Goal: Task Accomplishment & Management: Complete application form

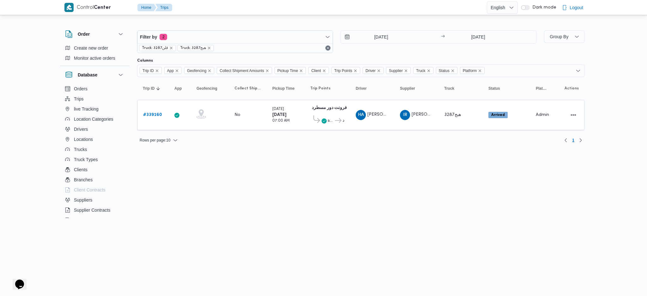
click at [305, 152] on html "Control Center Home Trips English عربي Dark mode Logout Order Create new order …" at bounding box center [323, 148] width 647 height 296
drag, startPoint x: 77, startPoint y: 152, endPoint x: 78, endPoint y: 147, distance: 5.7
click at [78, 147] on span "Trucks" at bounding box center [80, 150] width 13 height 8
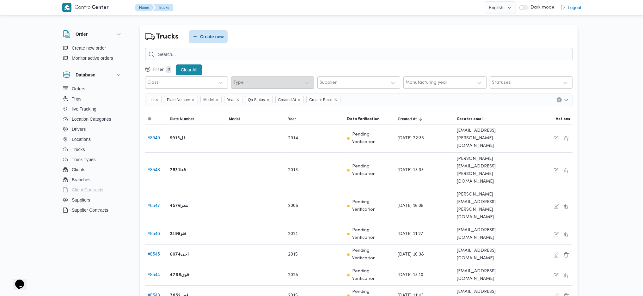
click at [243, 48] on div at bounding box center [358, 54] width 427 height 12
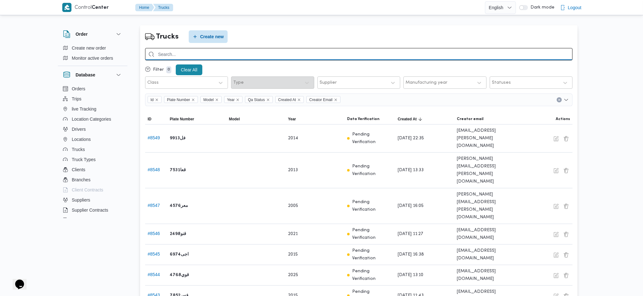
click at [242, 51] on input "search" at bounding box center [358, 54] width 427 height 12
click at [212, 54] on input "search" at bounding box center [358, 54] width 427 height 12
type input "3852"
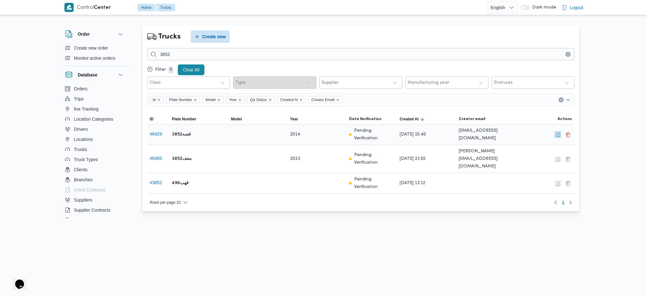
click at [557, 138] on button "button" at bounding box center [558, 135] width 8 height 8
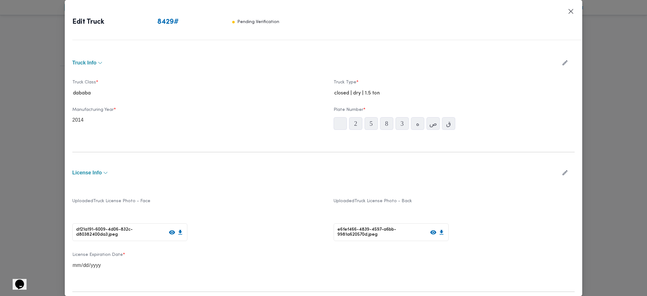
type input "2014"
type input "[DATE]"
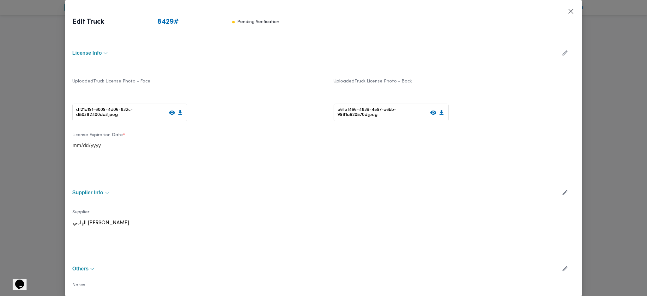
scroll to position [151, 0]
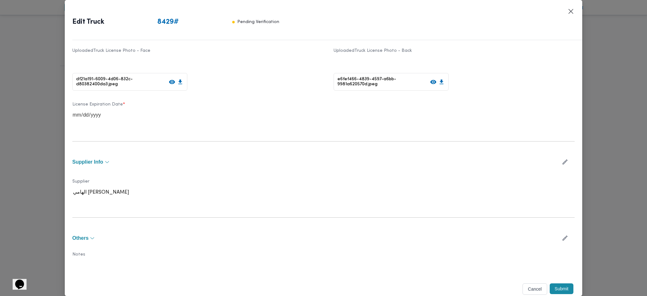
click at [557, 159] on button "button" at bounding box center [565, 162] width 17 height 12
click at [252, 196] on div at bounding box center [207, 195] width 164 height 6
type input "h"
type input "ا"
type input "عضم"
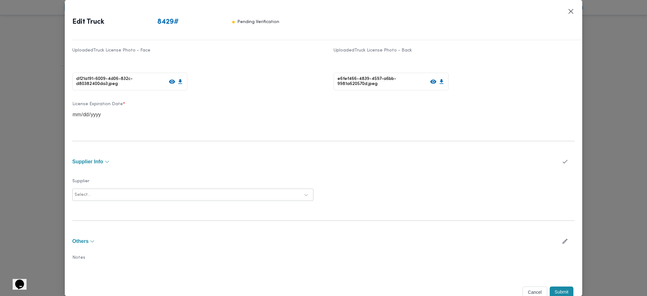
click at [170, 259] on label "Notes" at bounding box center [323, 260] width 502 height 10
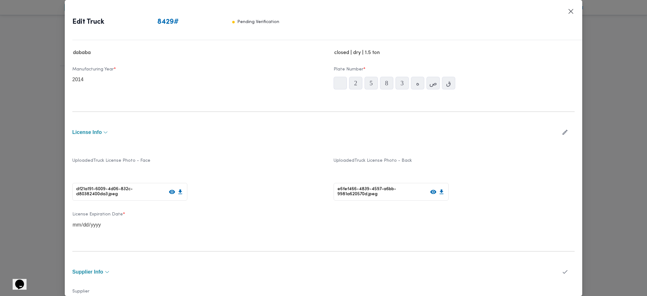
scroll to position [0, 0]
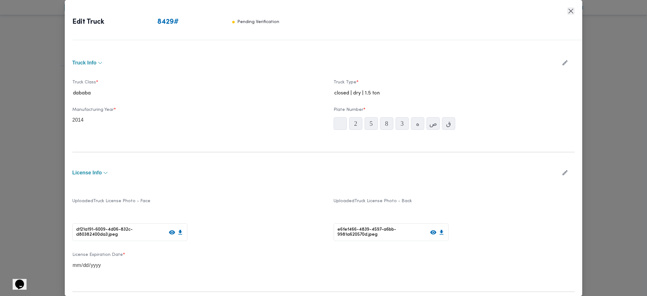
click at [570, 12] on button "Closes this modal window" at bounding box center [571, 11] width 8 height 8
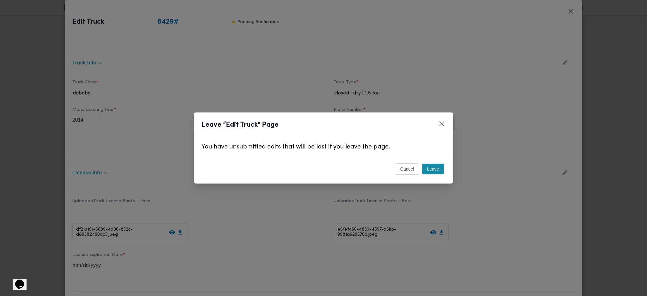
click at [437, 171] on button "Leave" at bounding box center [433, 169] width 22 height 11
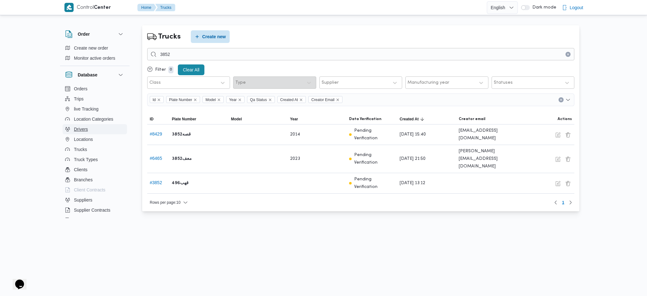
click at [93, 133] on button "Drivers" at bounding box center [95, 129] width 64 height 10
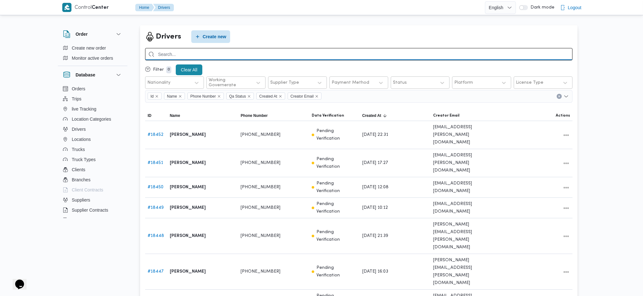
click at [220, 53] on input "search" at bounding box center [358, 54] width 427 height 12
type input "عضم"
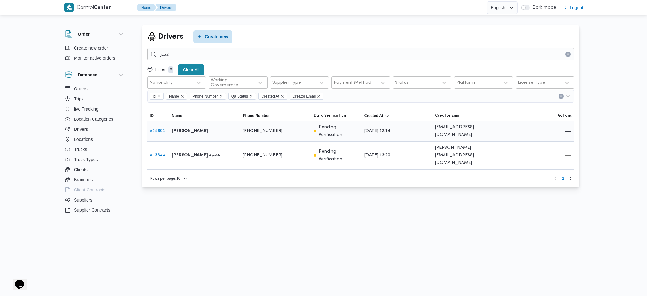
click at [567, 134] on div at bounding box center [539, 131] width 71 height 13
click at [568, 131] on button "All actions" at bounding box center [568, 131] width 8 height 8
click at [545, 131] on span "Edit" at bounding box center [548, 128] width 20 height 5
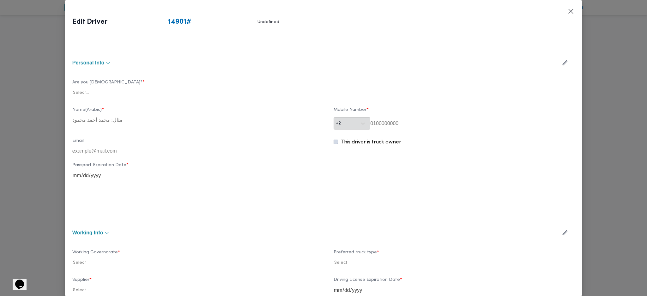
type input "[PERSON_NAME]"
type input "01063369474"
type input "2027-10-23"
type input "2024-10-23"
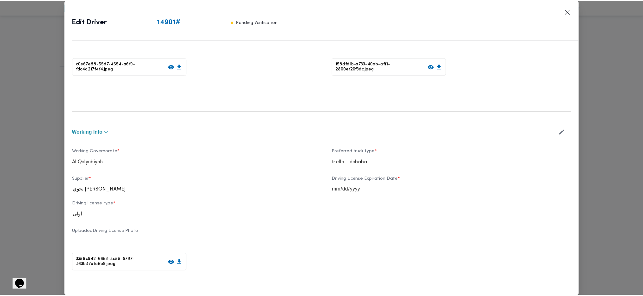
scroll to position [7, 0]
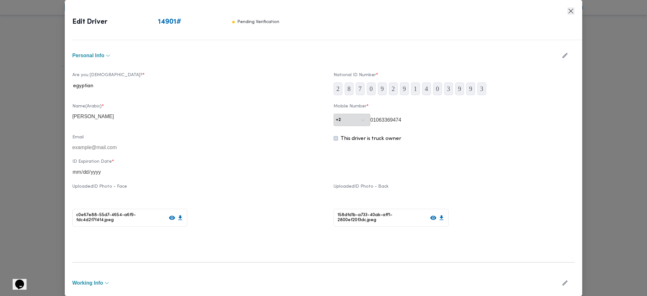
click at [574, 12] on button "Closes this modal window" at bounding box center [571, 11] width 8 height 8
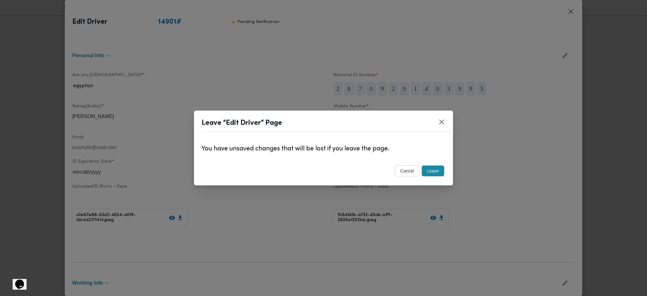
click at [436, 172] on button "Leave" at bounding box center [433, 171] width 22 height 11
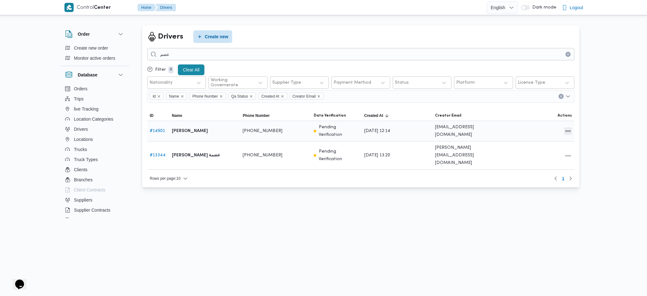
click at [568, 131] on button "All actions" at bounding box center [568, 131] width 8 height 8
click at [552, 116] on span "Preview" at bounding box center [548, 115] width 20 height 5
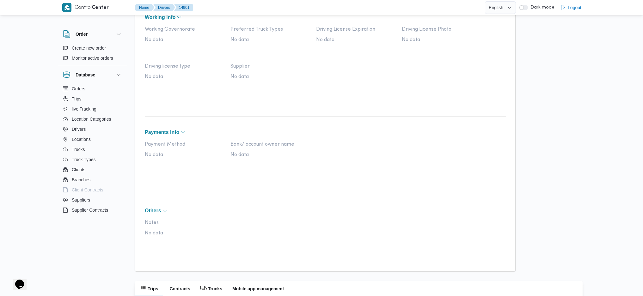
scroll to position [311, 0]
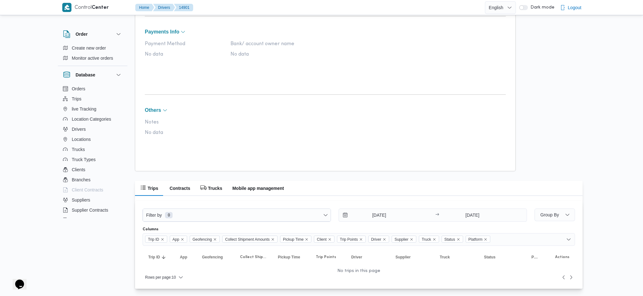
click at [384, 225] on div "Filter by 0 21/9/2025 → 28/9/2025" at bounding box center [335, 215] width 392 height 21
click at [379, 216] on input "21/9/2025" at bounding box center [375, 215] width 72 height 13
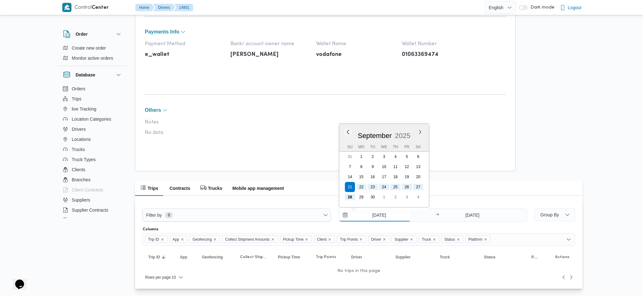
scroll to position [304, 0]
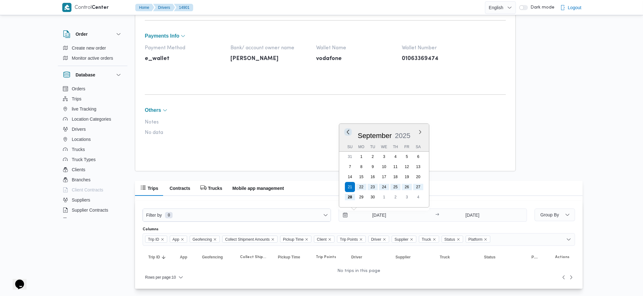
click at [347, 134] on button "Previous Month" at bounding box center [348, 132] width 6 height 6
click at [396, 248] on table "Trip ID Click to sort in ascending order App Click to sort in ascending order G…" at bounding box center [359, 257] width 432 height 23
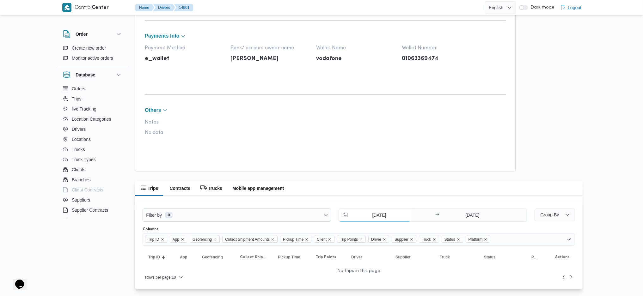
click at [386, 214] on input "21/8/2025" at bounding box center [375, 215] width 72 height 13
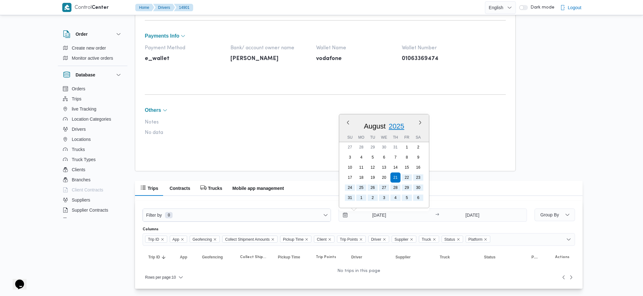
click at [395, 129] on span "2025" at bounding box center [396, 126] width 15 height 8
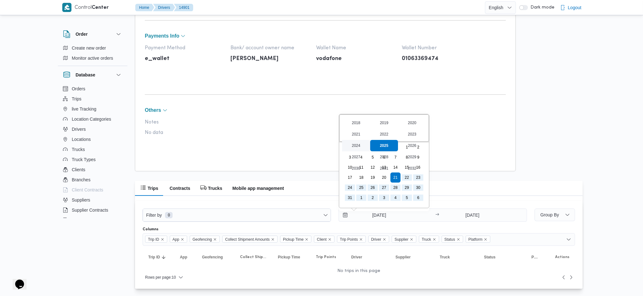
click at [358, 149] on div "2024" at bounding box center [356, 145] width 28 height 11
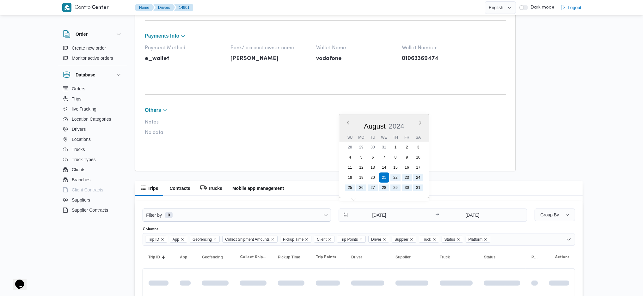
click at [389, 259] on th "Driver Click to sort in ascending order" at bounding box center [367, 257] width 44 height 10
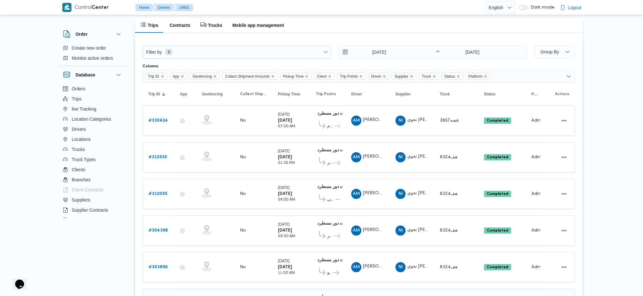
scroll to position [374, 0]
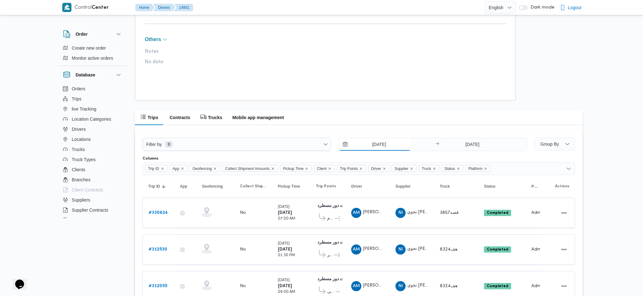
click at [381, 140] on input "21/8/2024" at bounding box center [375, 144] width 72 height 13
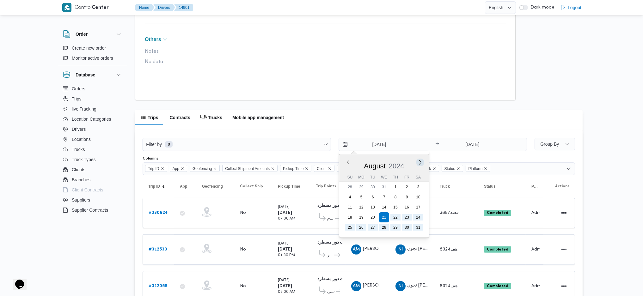
click at [420, 161] on button "Next month" at bounding box center [420, 162] width 6 height 6
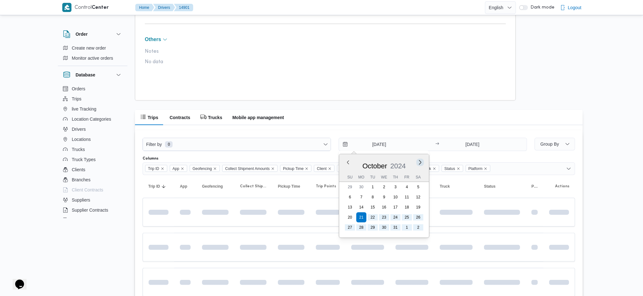
click at [420, 161] on button "Next month" at bounding box center [420, 162] width 6 height 6
click at [421, 166] on div "November 2024" at bounding box center [384, 165] width 90 height 16
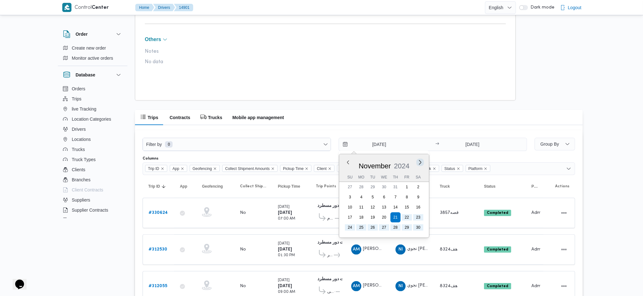
click at [419, 163] on button "Next month" at bounding box center [420, 162] width 6 height 6
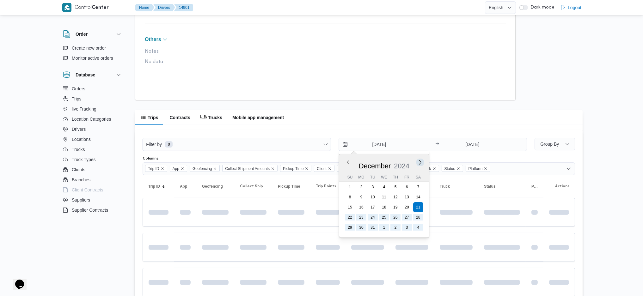
click at [418, 164] on button "Next month" at bounding box center [420, 162] width 6 height 6
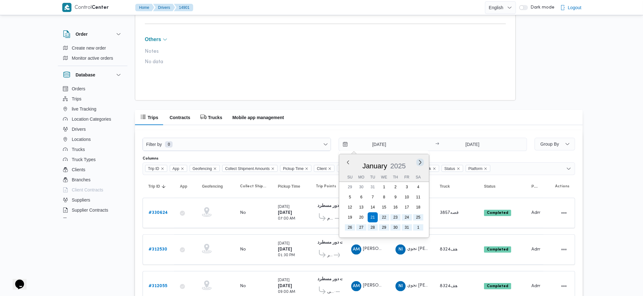
click at [421, 163] on button "Next month" at bounding box center [420, 162] width 6 height 6
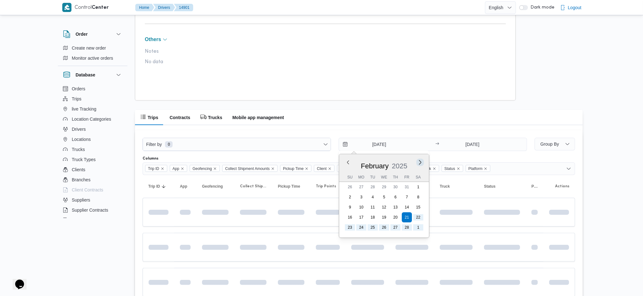
click at [421, 163] on button "Next month" at bounding box center [420, 162] width 6 height 6
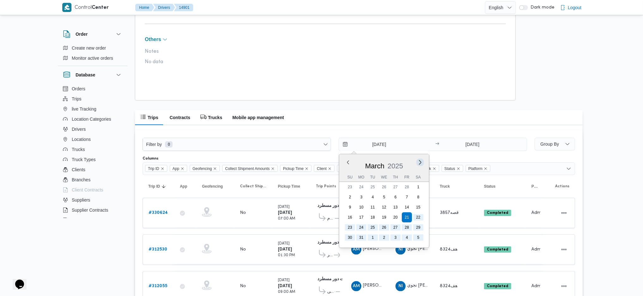
click at [421, 163] on button "Next month" at bounding box center [420, 162] width 6 height 6
type input "21/5/2025"
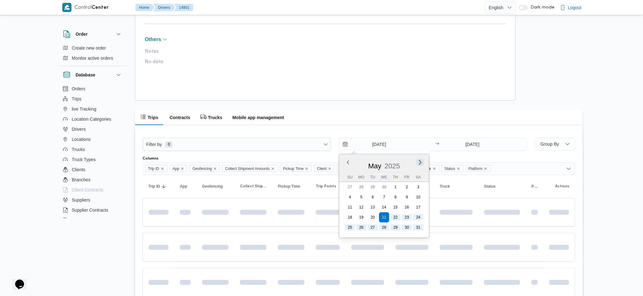
scroll to position [334, 0]
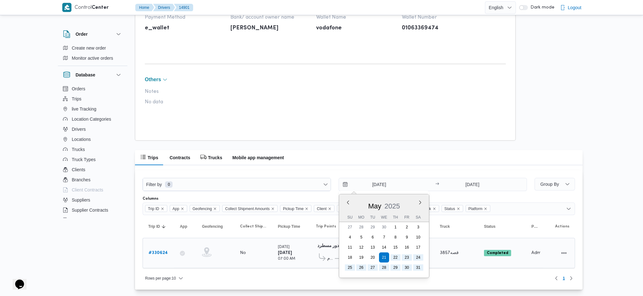
click at [486, 259] on td "Status Completed" at bounding box center [501, 253] width 47 height 30
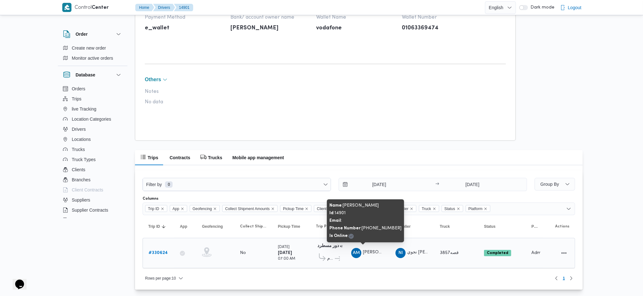
click at [366, 253] on span "احمد محمد عبدالوهاب عضمه" at bounding box center [381, 253] width 36 height 4
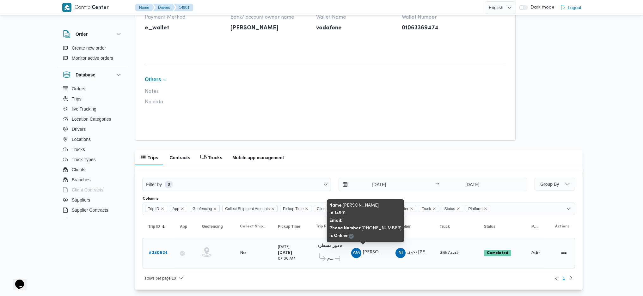
click at [366, 253] on span "احمد محمد عبدالوهاب عضمه" at bounding box center [381, 253] width 36 height 4
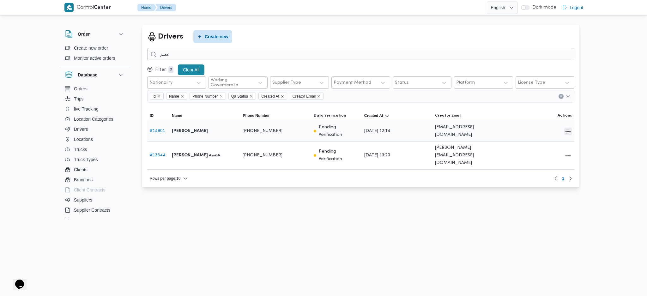
click at [570, 133] on button "All actions" at bounding box center [568, 132] width 8 height 8
click at [534, 129] on icon "button" at bounding box center [532, 128] width 5 height 5
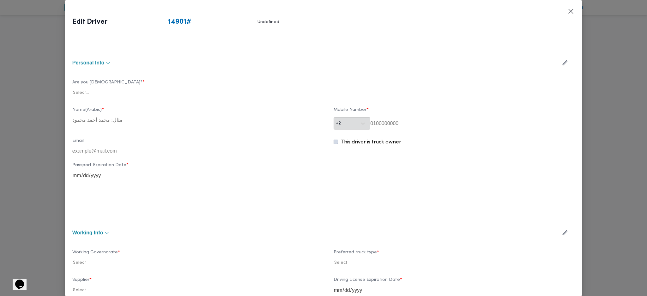
type input "احمد محمد عبدالوهاب عضمه"
type input "01063369474"
type input "2027-10-23"
type input "2024-10-23"
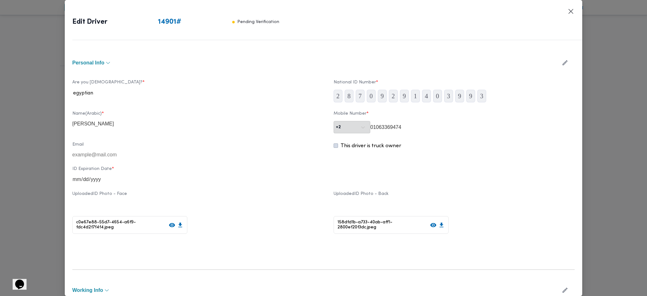
click at [562, 62] on icon "button" at bounding box center [565, 62] width 7 height 7
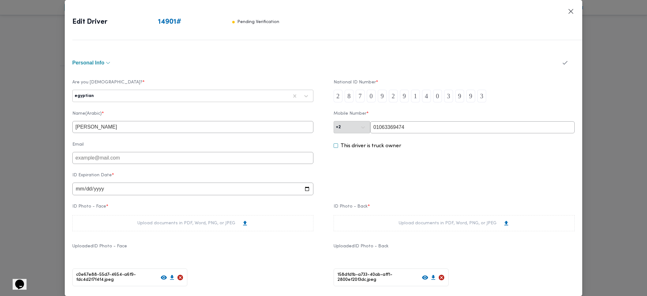
type input "2"
click at [508, 80] on label "National ID Number *" at bounding box center [454, 85] width 241 height 10
drag, startPoint x: 392, startPoint y: 130, endPoint x: 375, endPoint y: 128, distance: 16.8
click at [375, 128] on input "01063369474" at bounding box center [472, 127] width 204 height 12
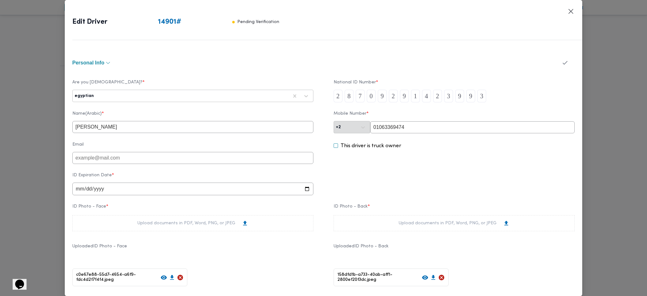
click at [375, 128] on input "01063369474" at bounding box center [472, 127] width 204 height 12
click at [364, 73] on div "Are you Egyptian? * egyptian National ID Number * 2 8 7 0 9 2 9 1 4 2 3 9 9 3 N…" at bounding box center [323, 204] width 502 height 264
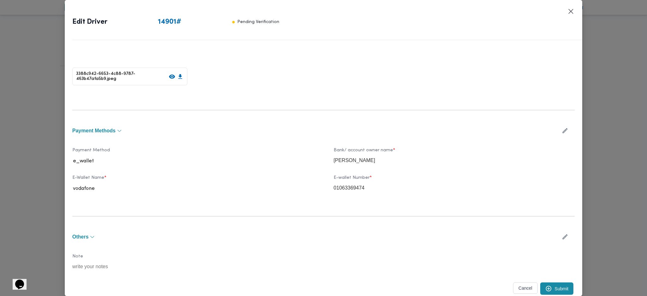
scroll to position [256, 0]
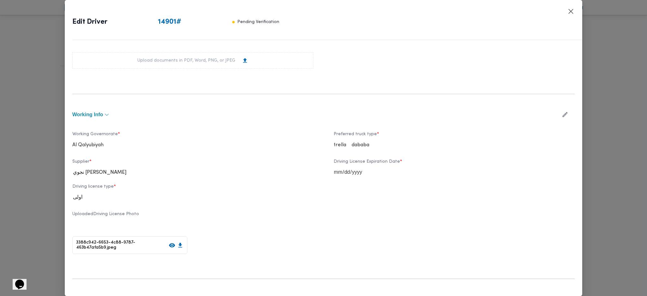
click at [563, 117] on icon "button" at bounding box center [565, 114] width 5 height 5
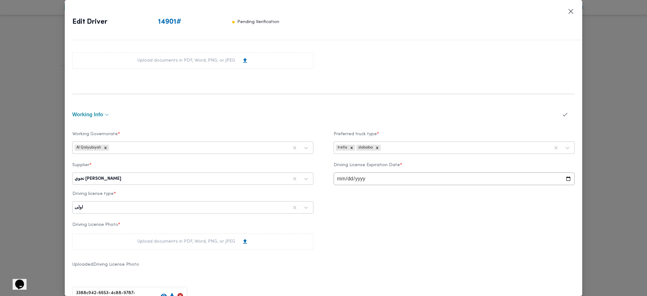
click at [160, 185] on div "Supplier * نجوي ابراهيم حافظ احمد" at bounding box center [192, 174] width 241 height 22
click at [173, 181] on div at bounding box center [206, 179] width 166 height 6
type input "u"
type input "عض"
click at [123, 204] on div "احمد محمد عبدالوهاب عضمه" at bounding box center [193, 206] width 240 height 11
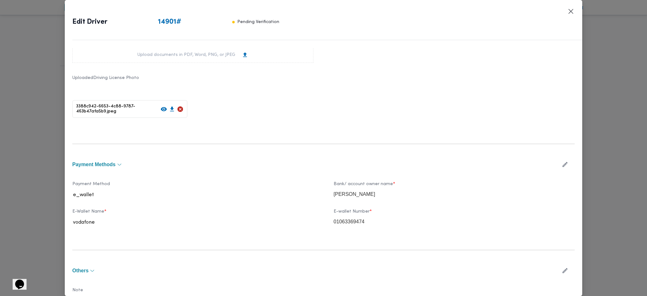
scroll to position [477, 0]
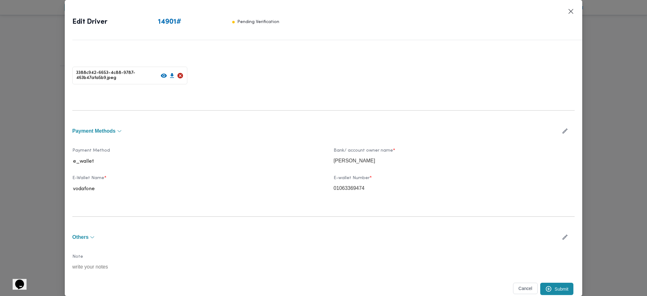
click at [554, 292] on button "Submit" at bounding box center [556, 289] width 33 height 12
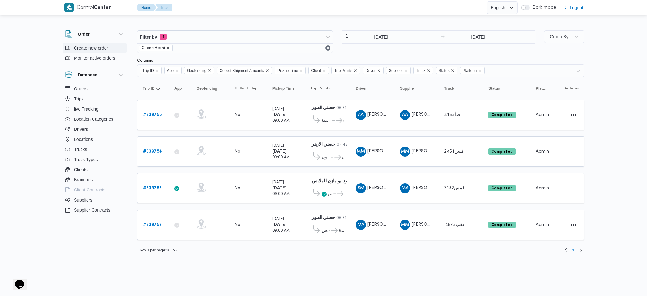
click at [105, 48] on span "Create new order" at bounding box center [91, 48] width 34 height 8
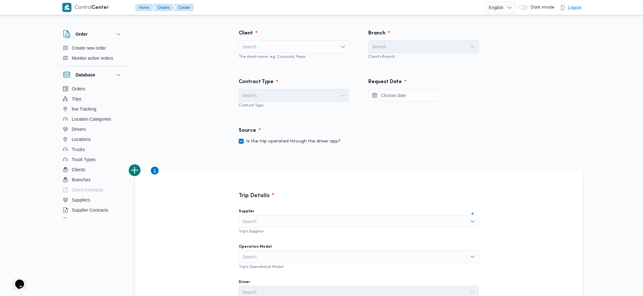
click at [286, 48] on div "Search" at bounding box center [294, 46] width 111 height 13
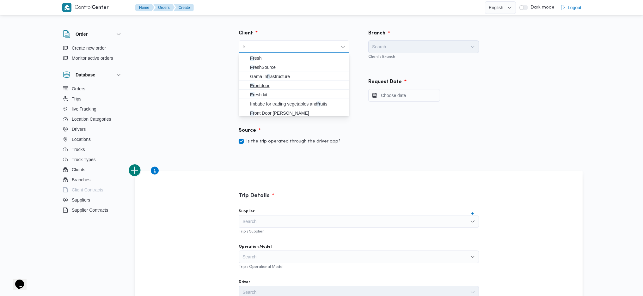
type input "fr"
drag, startPoint x: 277, startPoint y: 87, endPoint x: 307, endPoint y: 88, distance: 30.3
click at [277, 87] on span "Fr ontdoor" at bounding box center [297, 86] width 95 height 8
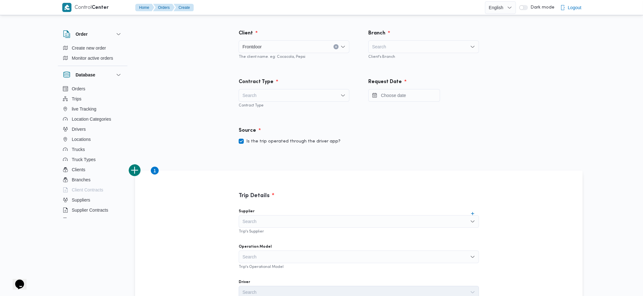
click at [388, 52] on div "Search" at bounding box center [423, 46] width 111 height 13
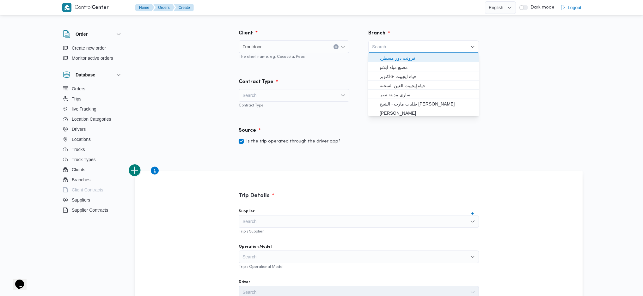
click at [401, 60] on span "فرونت دور مسطرد" at bounding box center [427, 58] width 95 height 8
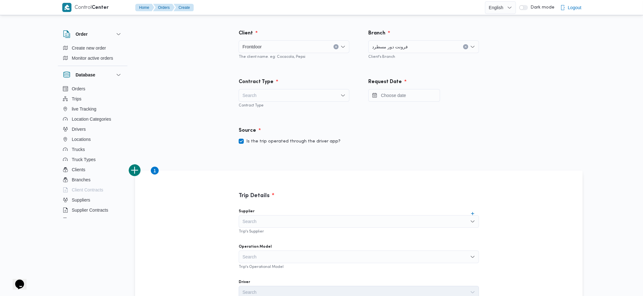
click at [309, 91] on div "Search" at bounding box center [294, 95] width 111 height 13
click at [274, 114] on span "On Demand" at bounding box center [297, 116] width 95 height 8
click at [383, 99] on input "Press the down key to open a popover containing a calendar." at bounding box center [404, 95] width 72 height 13
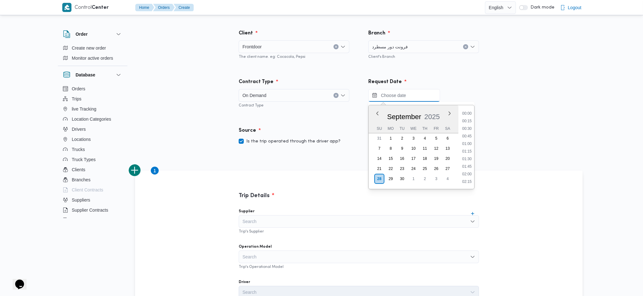
scroll to position [380, 0]
click at [385, 110] on div "September 2025" at bounding box center [413, 116] width 90 height 16
click at [463, 122] on li "11:30" at bounding box center [466, 125] width 15 height 6
type input "28/09/2025 11:30"
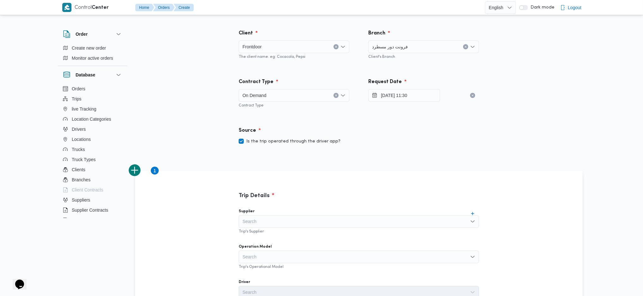
click at [280, 143] on label "Is the trip operated through the driver app?" at bounding box center [290, 142] width 102 height 8
checkbox input "false"
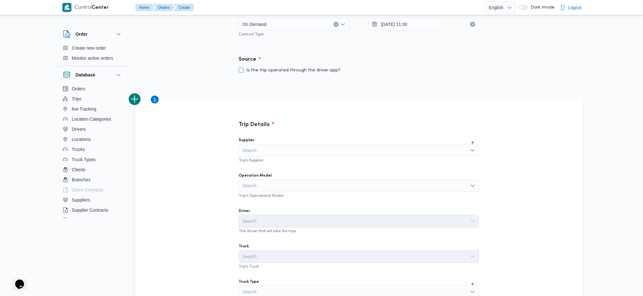
scroll to position [126, 0]
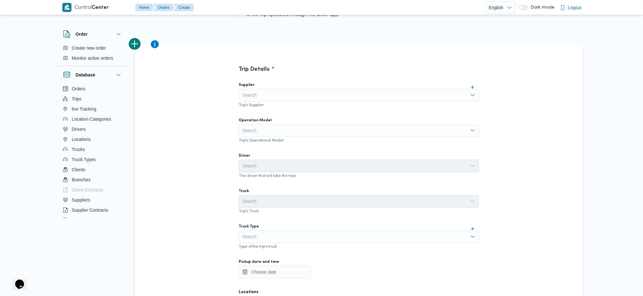
click at [316, 95] on div "Search" at bounding box center [359, 95] width 240 height 13
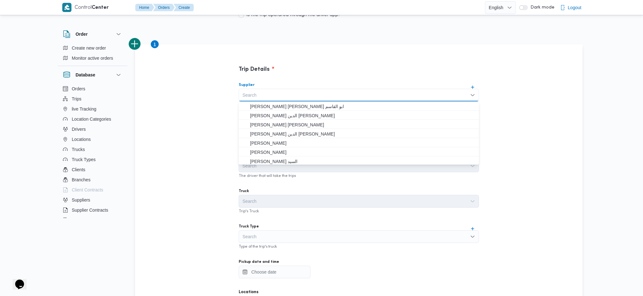
click at [343, 49] on div "Trip Details Supplier Search Combo box. Selected. Combo box input. Search. Type…" at bounding box center [358, 209] width 284 height 331
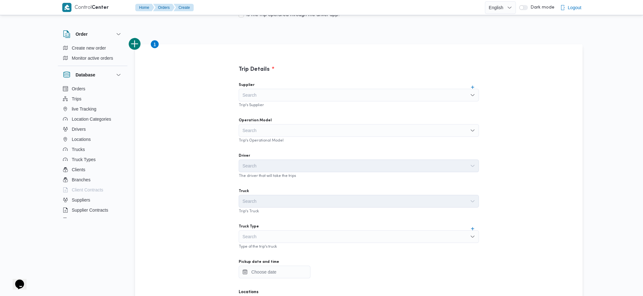
click at [279, 130] on div "Search" at bounding box center [359, 130] width 240 height 13
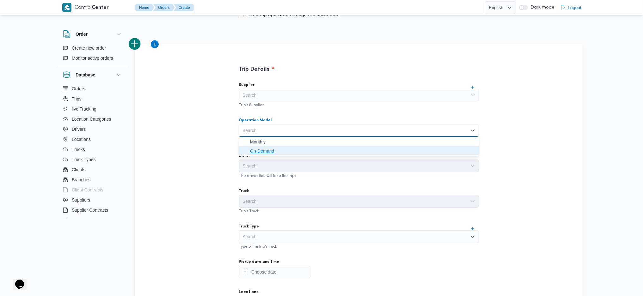
click at [270, 149] on span "On-Demand" at bounding box center [362, 151] width 225 height 8
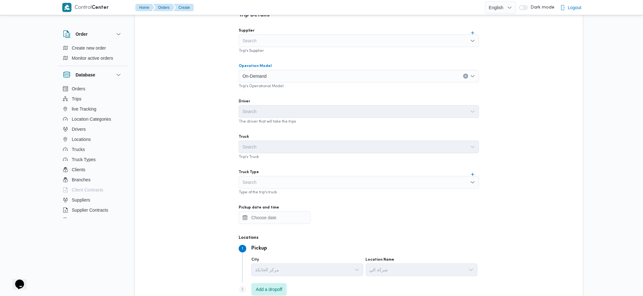
scroll to position [210, 0]
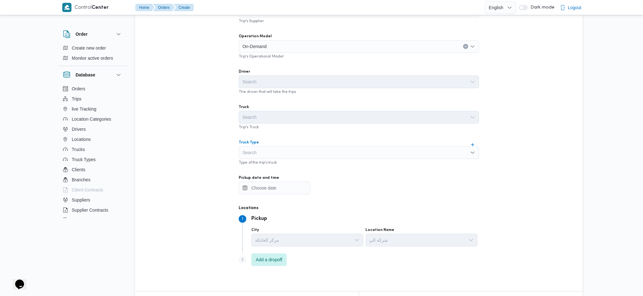
click at [273, 152] on div "Search" at bounding box center [359, 152] width 240 height 13
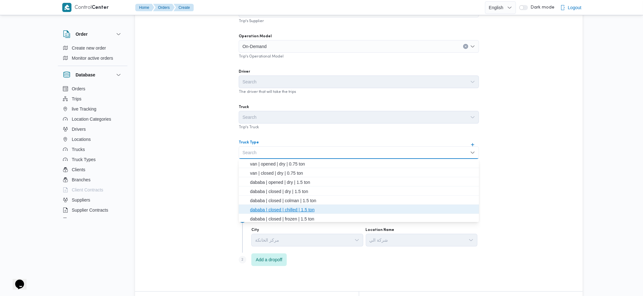
click at [299, 210] on span "dababa | closed | chilled | 1.5 ton" at bounding box center [362, 210] width 225 height 8
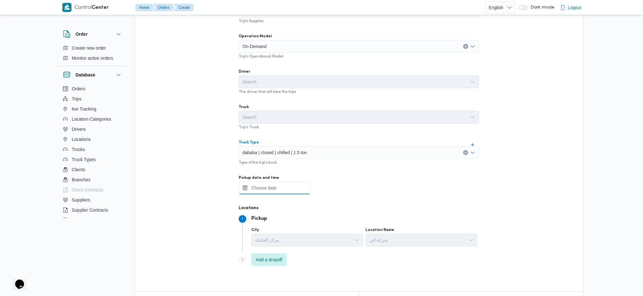
click at [278, 186] on input "Pickup date and time" at bounding box center [275, 188] width 72 height 13
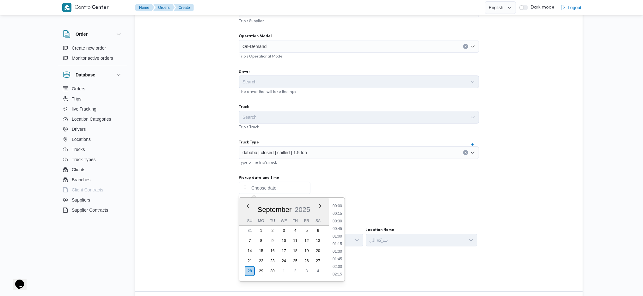
scroll to position [380, 0]
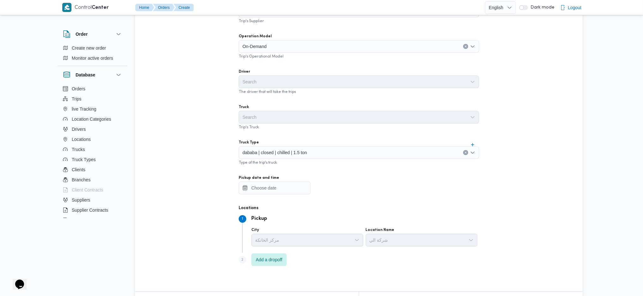
click at [378, 182] on div at bounding box center [359, 188] width 240 height 13
click at [287, 190] on input "Pickup date and time" at bounding box center [275, 188] width 72 height 13
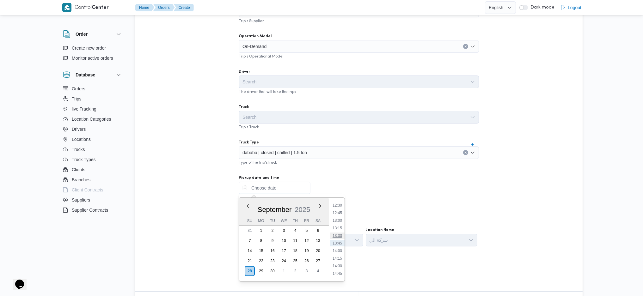
scroll to position [337, 0]
click at [341, 230] on li "12:00" at bounding box center [337, 232] width 15 height 6
type input "28/09/2025 12:00"
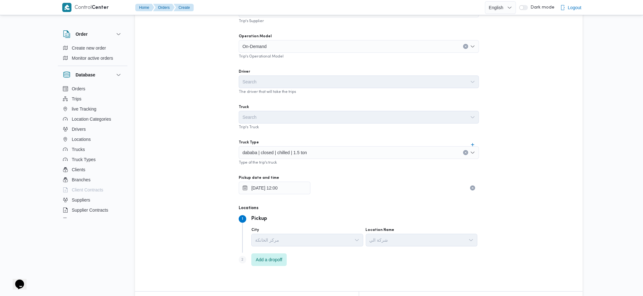
click at [393, 166] on div "Supplier Search Trip's Supplier Operation Model On-Demand Trip's Operational Mo…" at bounding box center [359, 133] width 250 height 281
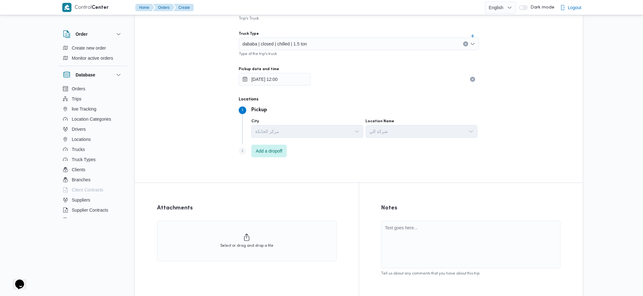
scroll to position [354, 0]
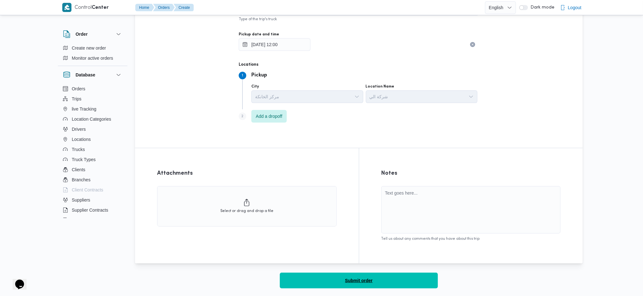
click at [331, 277] on button "Submit order" at bounding box center [359, 281] width 158 height 16
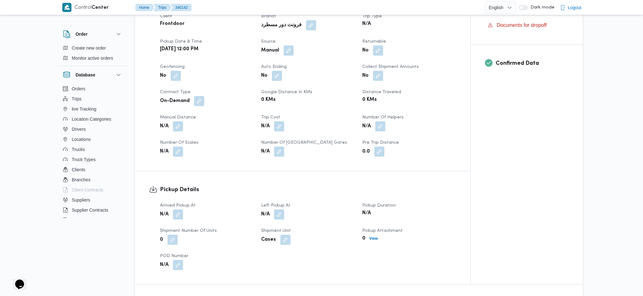
scroll to position [59, 0]
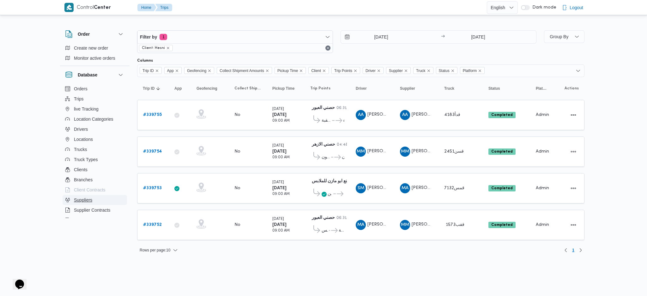
click at [87, 202] on span "Suppliers" at bounding box center [83, 200] width 18 height 8
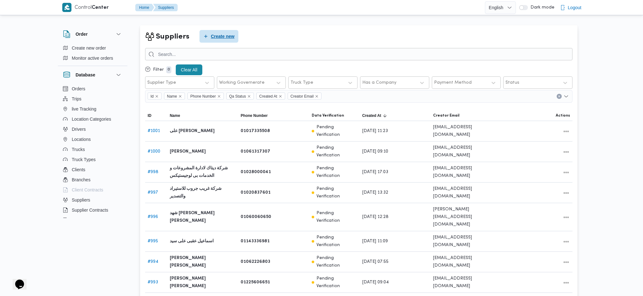
click at [220, 40] on span "Create new" at bounding box center [218, 36] width 39 height 13
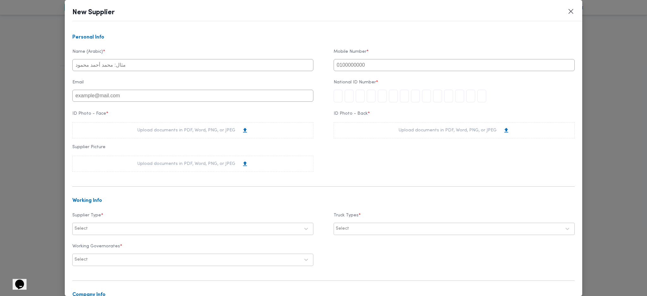
click at [191, 70] on input "text" at bounding box center [192, 65] width 241 height 12
drag, startPoint x: 385, startPoint y: 72, endPoint x: 383, endPoint y: 65, distance: 7.6
click at [385, 71] on input "text" at bounding box center [454, 65] width 241 height 12
click at [383, 65] on input "text" at bounding box center [454, 65] width 241 height 12
paste input "01063369474"
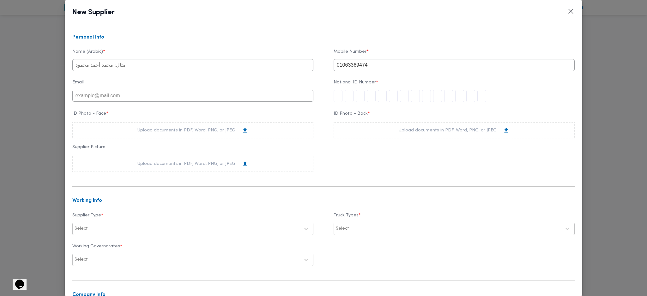
type input "01063369474"
click at [334, 100] on input "tel" at bounding box center [338, 96] width 9 height 13
drag, startPoint x: 169, startPoint y: 66, endPoint x: 174, endPoint y: 72, distance: 8.1
click at [169, 66] on input "text" at bounding box center [192, 65] width 241 height 12
type input "[PERSON_NAME] عضمه"
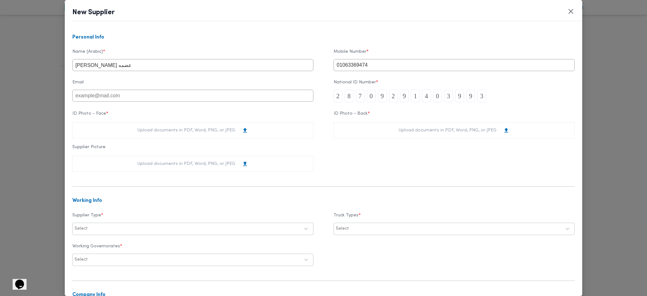
click at [183, 137] on div "Upload documents in PDF, Word, PNG, or JPEG" at bounding box center [192, 130] width 241 height 16
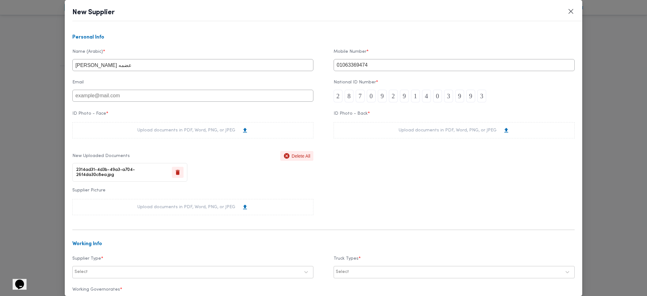
click at [385, 129] on div "Upload documents in PDF, Word, PNG, or JPEG" at bounding box center [454, 130] width 241 height 16
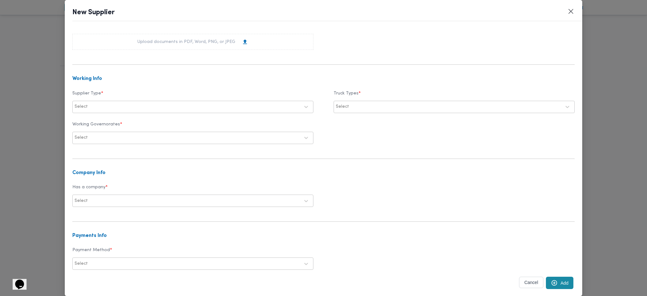
scroll to position [168, 0]
click at [148, 107] on div at bounding box center [194, 103] width 211 height 6
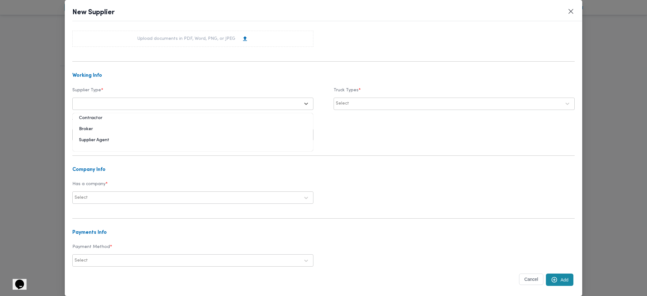
click at [88, 131] on div "Broker" at bounding box center [193, 131] width 240 height 11
click at [360, 106] on div at bounding box center [455, 103] width 211 height 6
click at [353, 130] on label "Dababa" at bounding box center [352, 131] width 25 height 8
click at [340, 143] on label "Jumbo" at bounding box center [350, 142] width 20 height 8
click at [182, 133] on div "Select" at bounding box center [187, 134] width 227 height 9
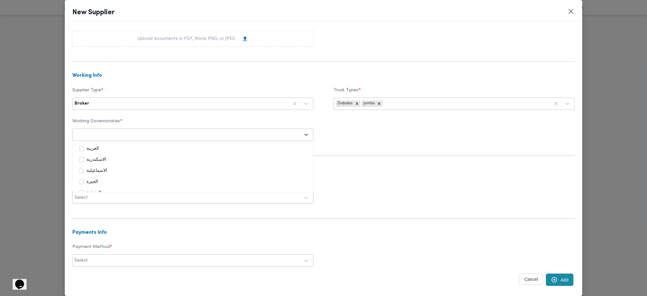
scroll to position [42, 0]
click at [80, 175] on label "الجيزة" at bounding box center [88, 175] width 19 height 8
click at [88, 186] on label "المنوفية" at bounding box center [90, 186] width 22 height 8
click at [90, 178] on label "القاهرة" at bounding box center [108, 177] width 58 height 8
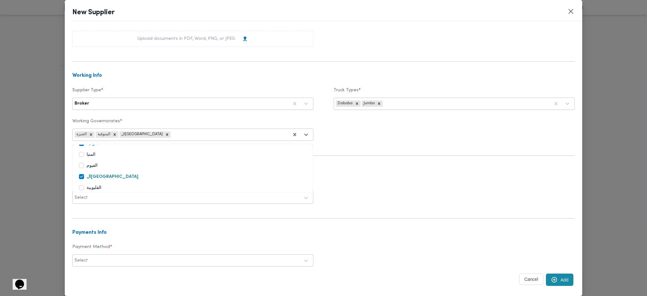
click at [91, 190] on label "القليوبية" at bounding box center [90, 188] width 22 height 8
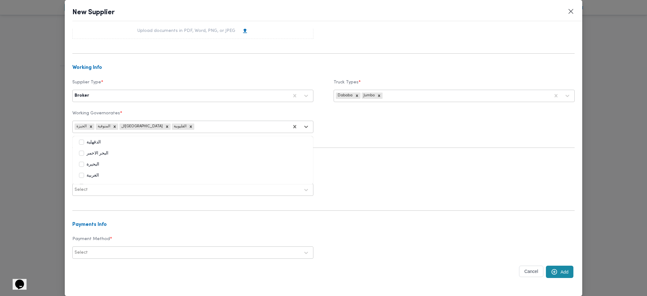
scroll to position [179, 0]
click at [379, 168] on form "Personal Info Name (Arabic) * احمد محمد عبدالوهاب عضمه Mobile Number * 01063369…" at bounding box center [323, 76] width 502 height 439
click at [191, 186] on div at bounding box center [194, 189] width 211 height 6
click at [94, 213] on div "No" at bounding box center [193, 216] width 240 height 11
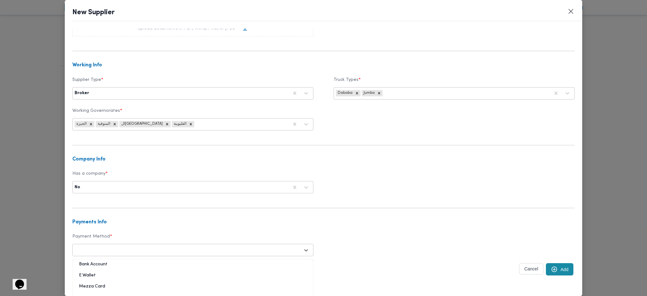
click at [150, 253] on div at bounding box center [187, 250] width 225 height 6
click at [103, 273] on div "E Wallet" at bounding box center [193, 276] width 240 height 11
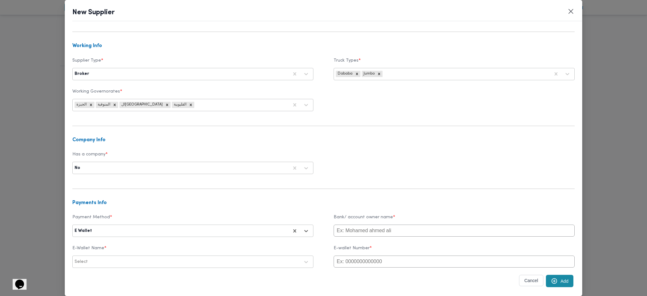
scroll to position [211, 0]
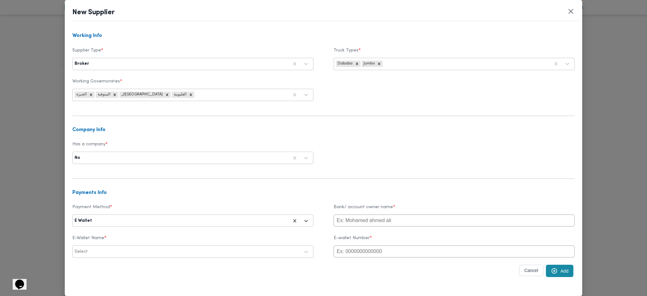
click at [375, 220] on input "text" at bounding box center [454, 221] width 241 height 12
click at [367, 220] on input "text" at bounding box center [454, 221] width 241 height 12
click at [142, 257] on div "Select" at bounding box center [193, 251] width 238 height 11
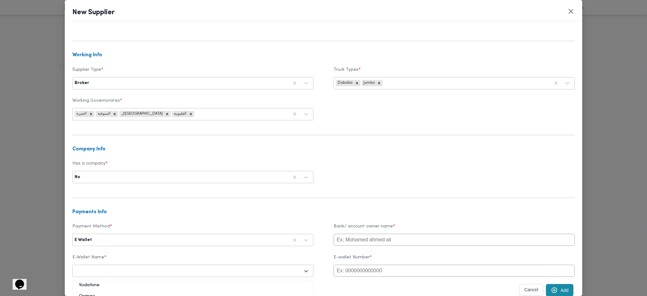
scroll to position [223, 0]
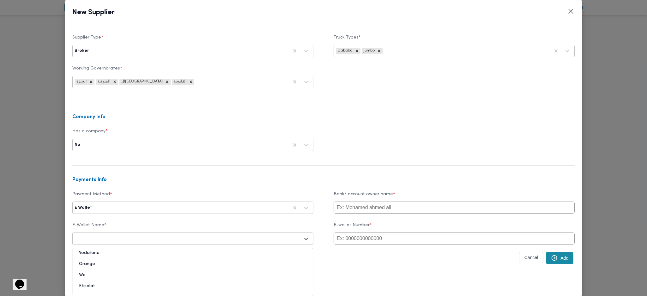
click at [89, 251] on div "Vodafone" at bounding box center [193, 255] width 240 height 11
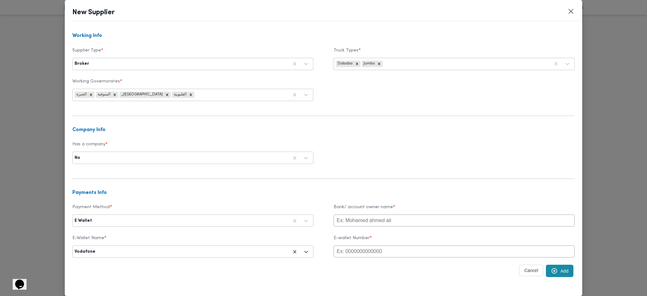
scroll to position [211, 0]
click at [362, 253] on input "text" at bounding box center [454, 252] width 241 height 12
paste input "01063369474"
type input "01063369474"
click at [361, 222] on input "text" at bounding box center [454, 221] width 241 height 12
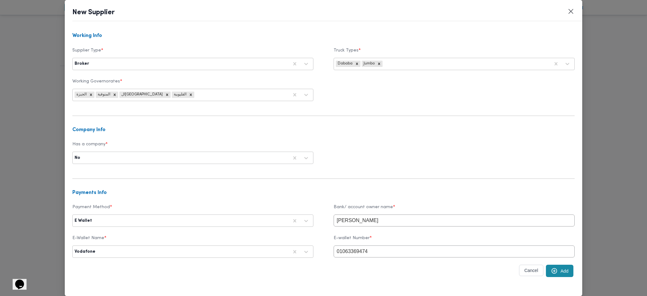
type input "ahmed mohamed"
click at [555, 276] on button "Add" at bounding box center [559, 271] width 27 height 12
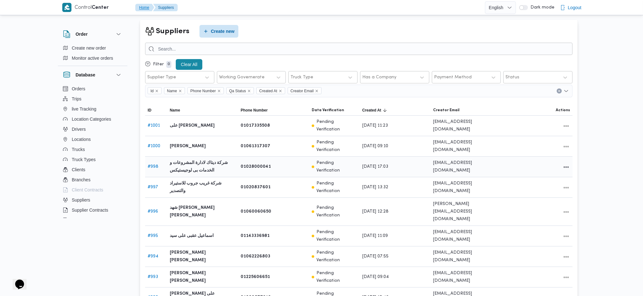
scroll to position [0, 0]
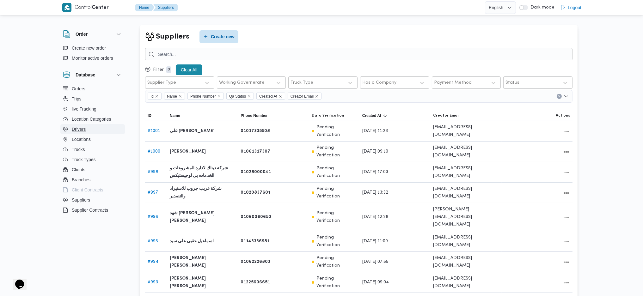
click at [79, 128] on span "Drivers" at bounding box center [79, 129] width 14 height 8
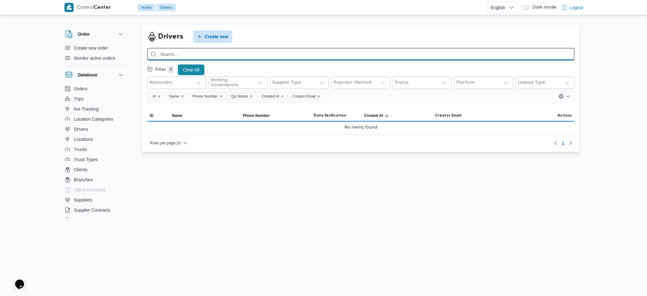
click at [260, 53] on input "search" at bounding box center [360, 54] width 427 height 12
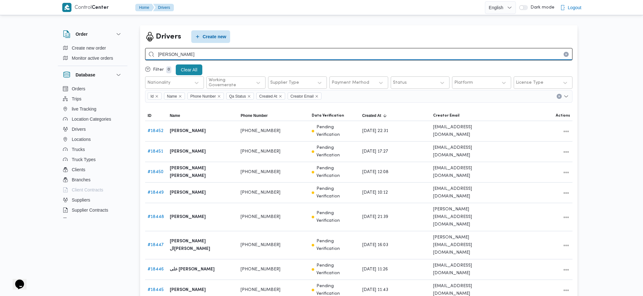
type input "[PERSON_NAME]"
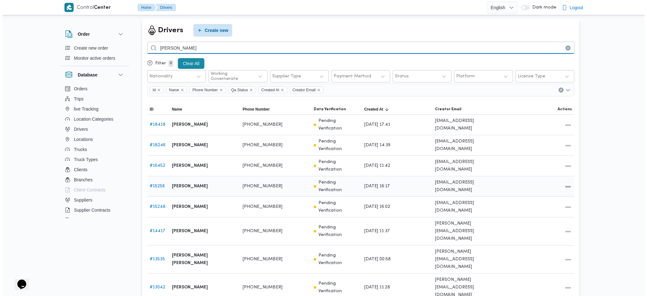
scroll to position [8, 0]
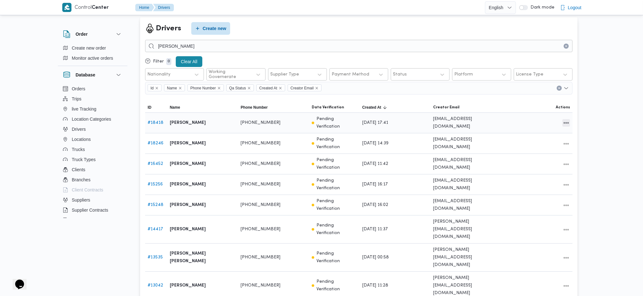
click at [563, 119] on button "All actions" at bounding box center [566, 123] width 8 height 8
click at [533, 122] on span "Edit" at bounding box center [542, 120] width 28 height 5
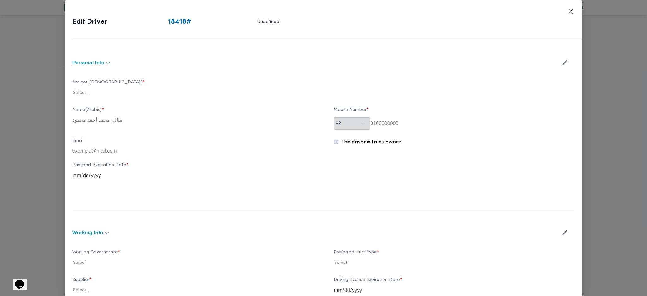
type input "[PERSON_NAME]"
type input "01003338728"
type input "2034-09-03"
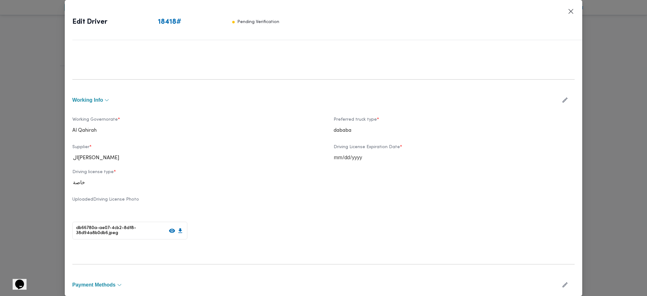
scroll to position [148, 0]
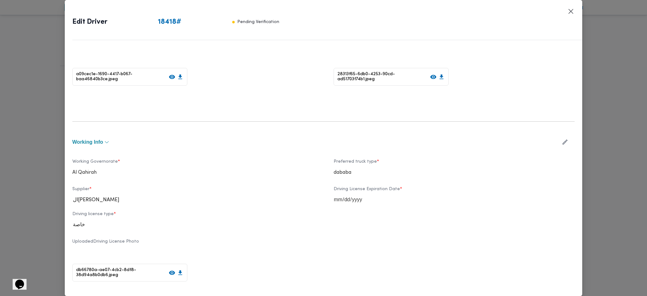
click at [556, 150] on div "working Info" at bounding box center [323, 142] width 502 height 18
click at [562, 141] on icon "button" at bounding box center [565, 142] width 7 height 7
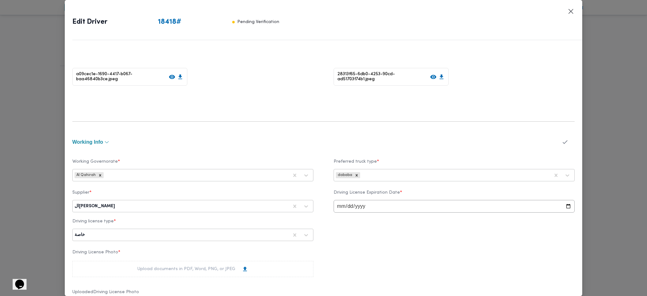
click at [150, 201] on div "الهامي محمد خالد علي" at bounding box center [193, 206] width 238 height 11
type input "عض"
click at [124, 231] on div "احمد محمد عبدالوهاب عضمه" at bounding box center [193, 233] width 240 height 11
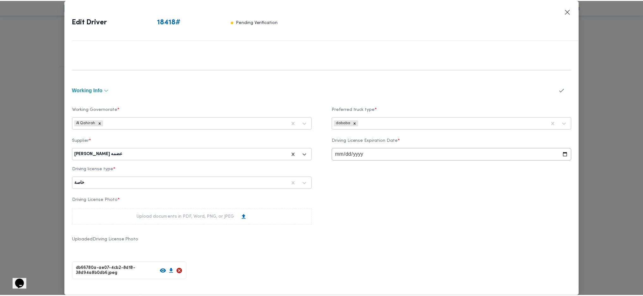
scroll to position [368, 0]
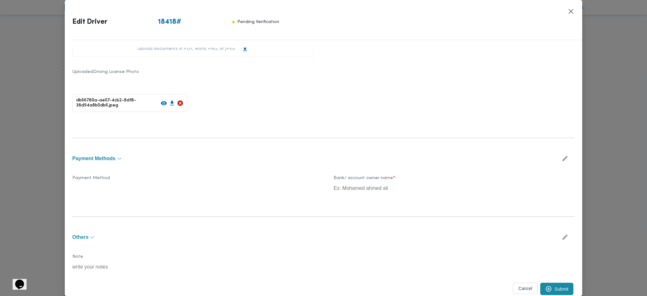
click at [558, 286] on button "Submit" at bounding box center [556, 289] width 33 height 12
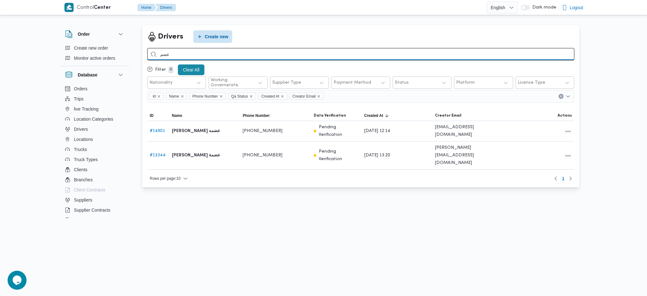
click at [189, 56] on input "عضم" at bounding box center [360, 54] width 427 height 12
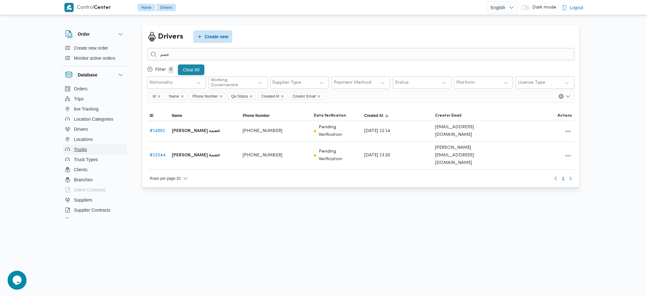
click at [85, 148] on span "Trucks" at bounding box center [80, 150] width 13 height 8
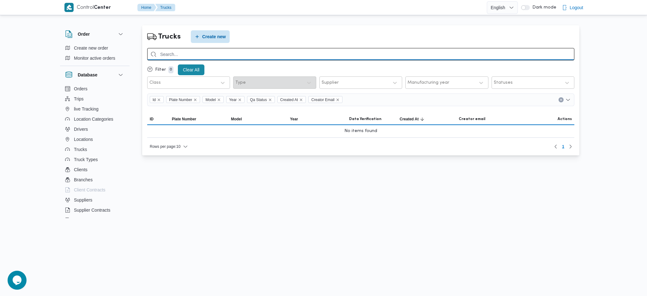
click at [219, 54] on input "search" at bounding box center [360, 54] width 427 height 12
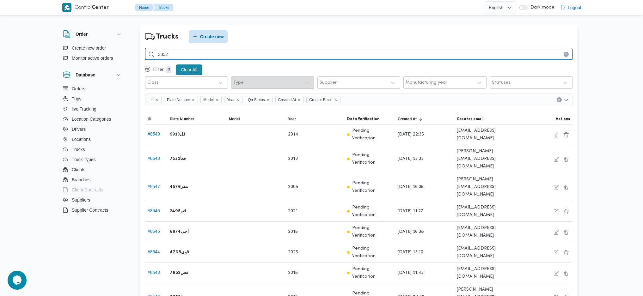
type input "3852"
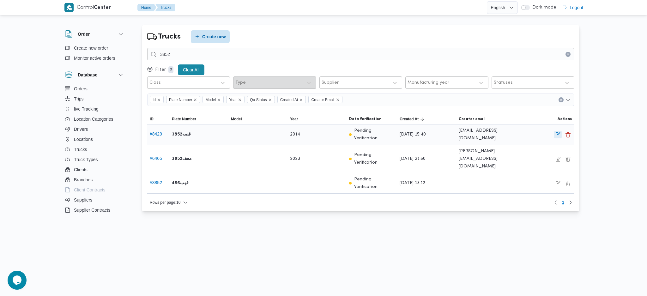
click at [557, 138] on button "button" at bounding box center [558, 135] width 8 height 8
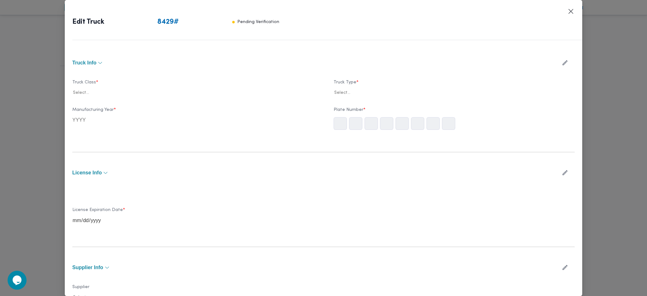
type input "2014"
type input "[DATE]"
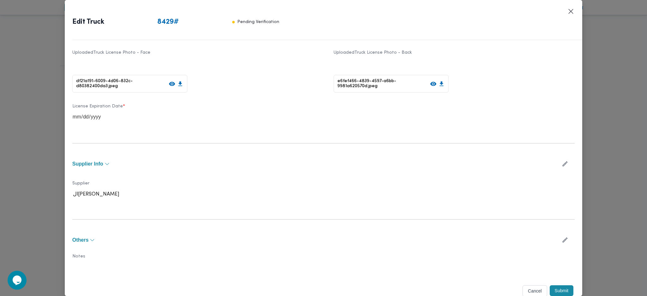
scroll to position [151, 0]
click at [565, 163] on button "button" at bounding box center [565, 162] width 17 height 12
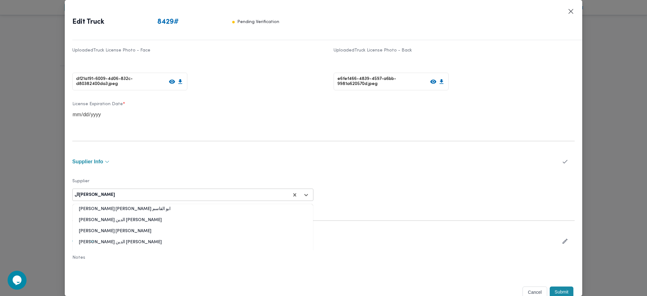
click at [197, 191] on div "ال[PERSON_NAME]" at bounding box center [181, 195] width 215 height 9
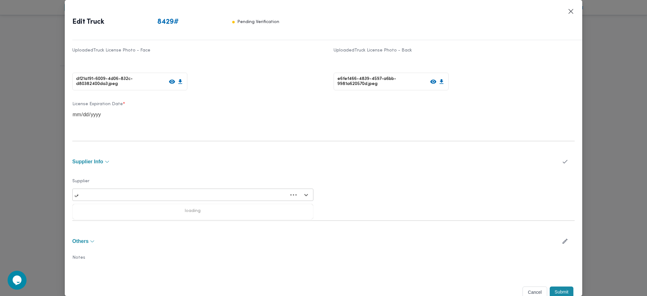
type input "عضم"
click at [95, 219] on div "[PERSON_NAME] عضمه" at bounding box center [193, 222] width 240 height 11
click at [561, 290] on button "Submit" at bounding box center [562, 292] width 24 height 11
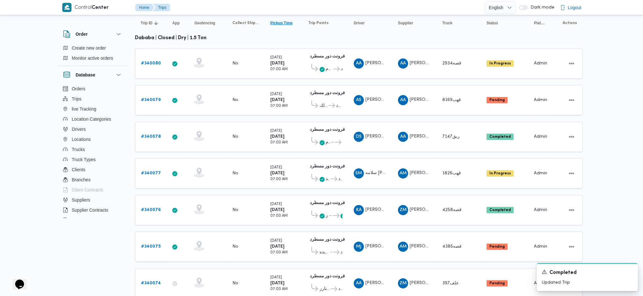
scroll to position [212, 0]
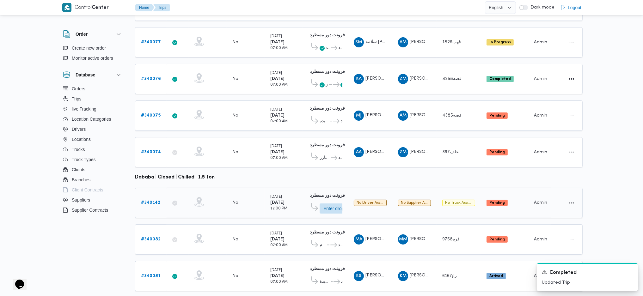
click at [155, 201] on b "# 340142" at bounding box center [150, 203] width 19 height 4
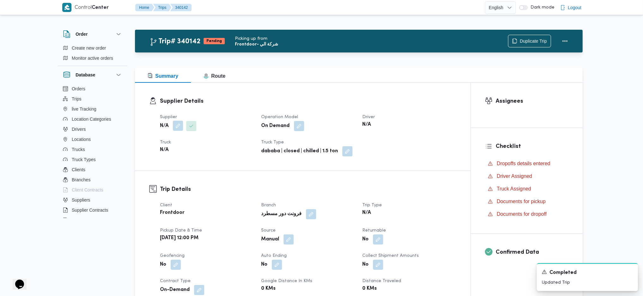
click at [181, 130] on button "button" at bounding box center [178, 126] width 10 height 10
click at [163, 155] on div "Search" at bounding box center [165, 151] width 47 height 13
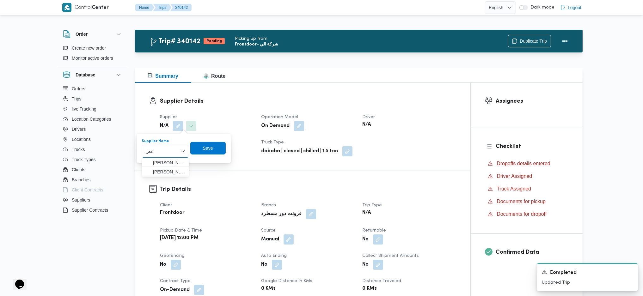
type input "عض"
click at [194, 169] on mark "عض" at bounding box center [197, 171] width 6 height 5
click at [226, 149] on span "Save" at bounding box center [207, 148] width 35 height 13
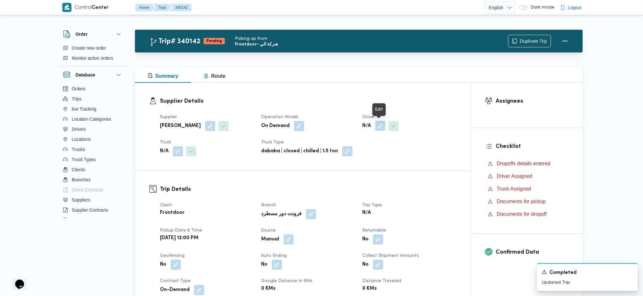
click at [382, 128] on button "button" at bounding box center [380, 126] width 10 height 10
click at [366, 149] on div "Search" at bounding box center [367, 151] width 47 height 13
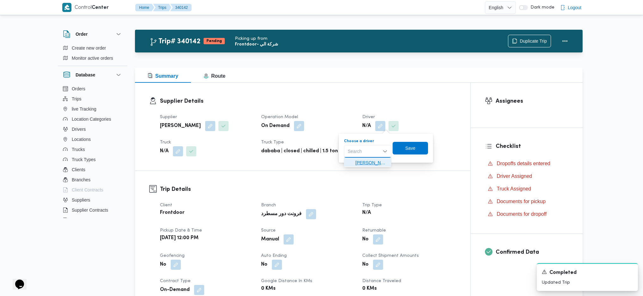
click at [369, 165] on span "احمد محمد عبدالوهاب عضمه" at bounding box center [371, 163] width 32 height 8
click at [428, 148] on span "Save" at bounding box center [409, 148] width 35 height 13
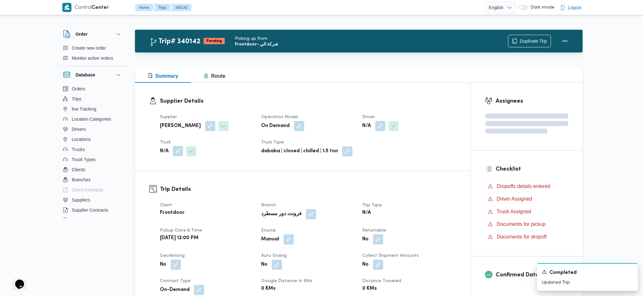
click at [175, 152] on button "button" at bounding box center [178, 151] width 10 height 10
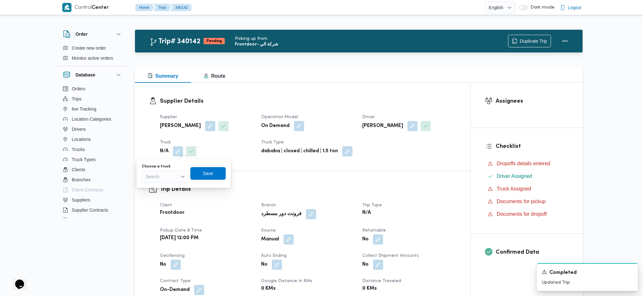
click at [168, 172] on div "Search" at bounding box center [165, 176] width 47 height 13
click at [163, 191] on span "قصه3852 | null" at bounding box center [169, 188] width 32 height 8
click at [222, 173] on span "Save" at bounding box center [212, 173] width 35 height 13
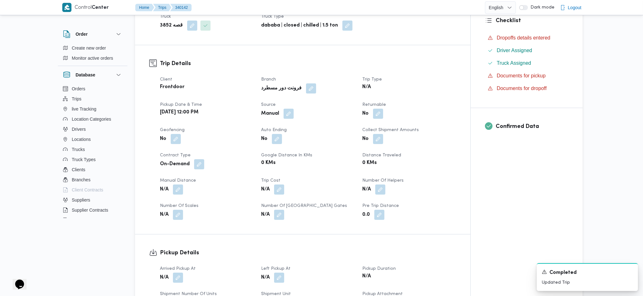
scroll to position [210, 0]
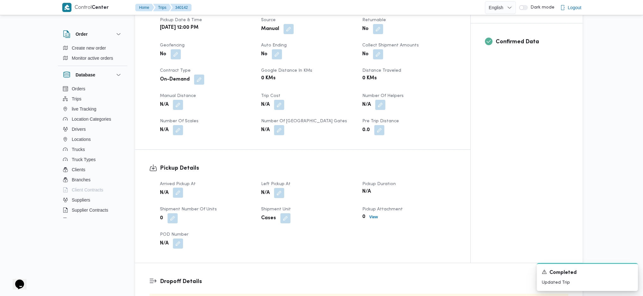
click at [179, 195] on button "button" at bounding box center [178, 193] width 10 height 10
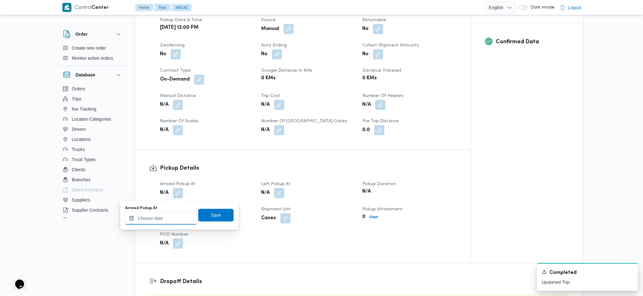
click at [160, 221] on input "Arrived Pickup At" at bounding box center [161, 218] width 72 height 13
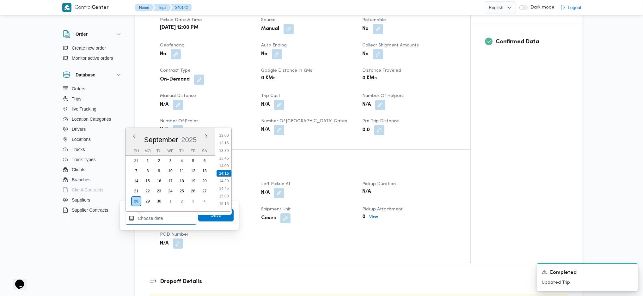
scroll to position [353, 0]
click at [226, 147] on li "12:00" at bounding box center [223, 147] width 15 height 6
type input "28/09/2025 12:00"
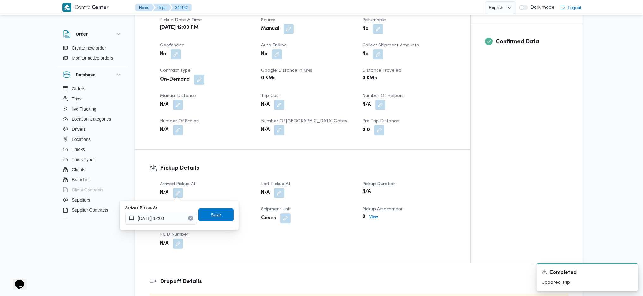
click at [211, 214] on span "Save" at bounding box center [216, 215] width 10 height 8
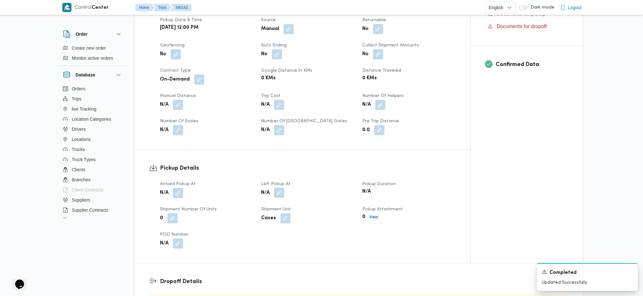
click at [279, 193] on button "button" at bounding box center [279, 193] width 10 height 10
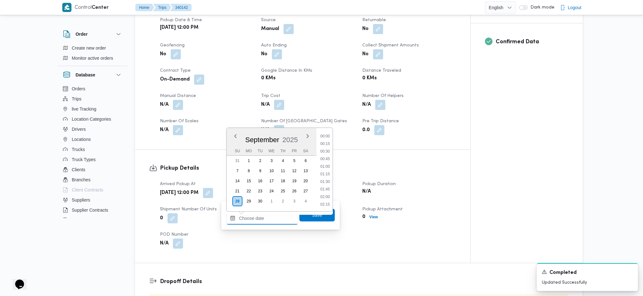
click at [258, 217] on input "Left Pickup At" at bounding box center [262, 218] width 72 height 13
click at [324, 162] on li "12:30" at bounding box center [325, 163] width 15 height 6
type input "28/09/2025 12:30"
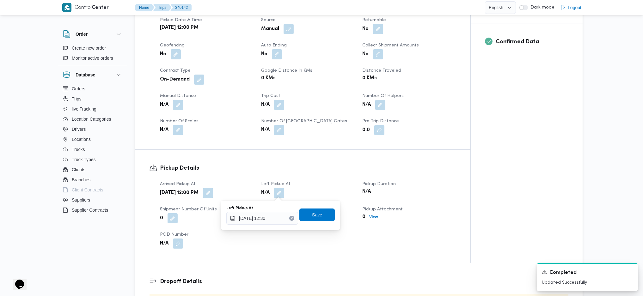
click at [312, 212] on span "Save" at bounding box center [317, 215] width 10 height 8
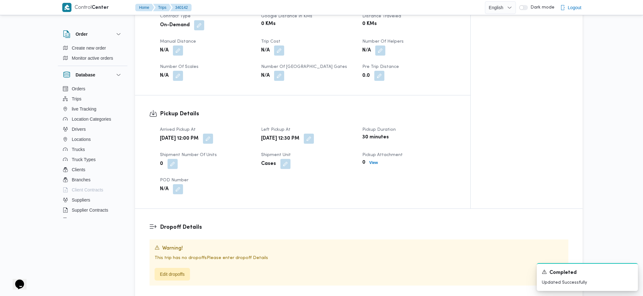
scroll to position [379, 0]
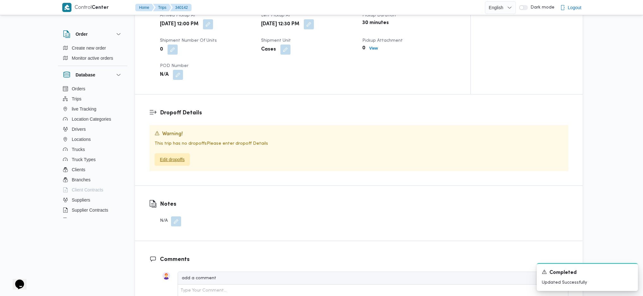
click at [184, 161] on span "Edit dropoffs" at bounding box center [172, 160] width 25 height 8
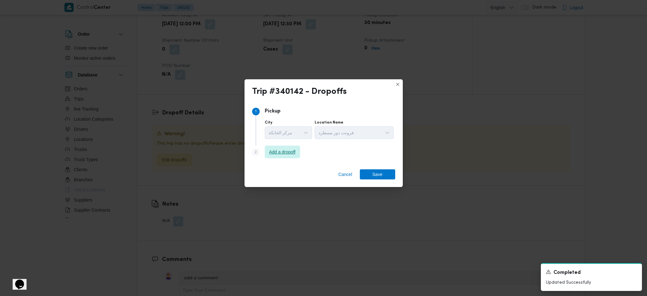
click at [281, 157] on span "Add a dropoff" at bounding box center [282, 152] width 35 height 13
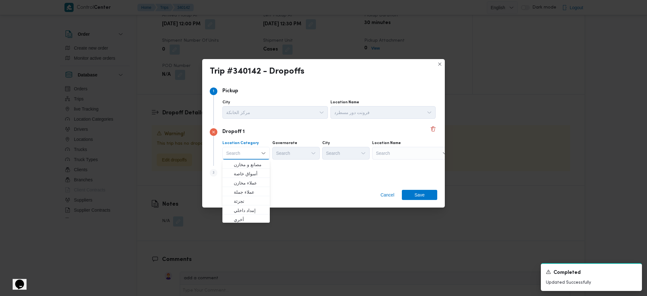
click at [289, 185] on div "Step 1 1 Pickup City مركز الخانكة Location Name فرونت دور مسطرد Dropoff 1 Locat…" at bounding box center [323, 133] width 243 height 103
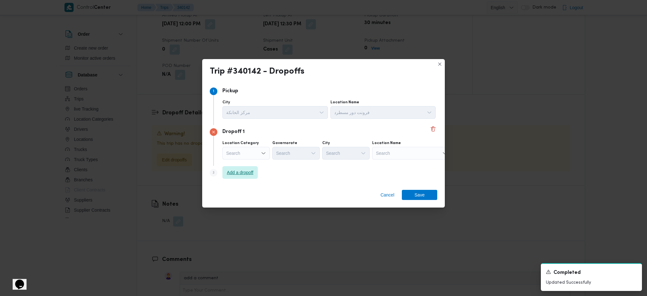
click at [238, 175] on span "Add a dropoff" at bounding box center [240, 173] width 27 height 8
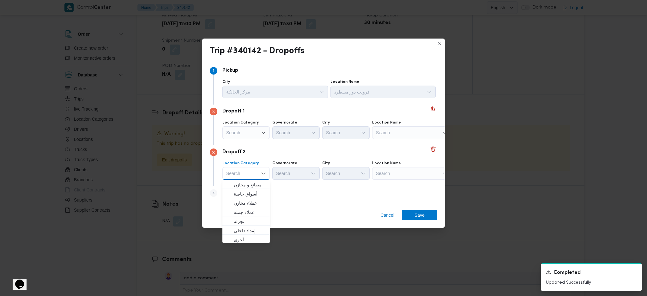
click at [396, 173] on div "Search" at bounding box center [411, 173] width 79 height 13
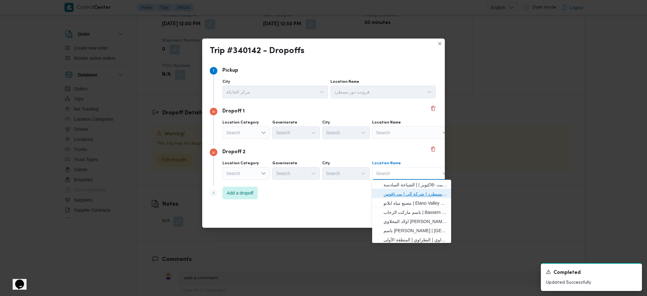
click at [392, 194] on span "فرونت دور مسطرد | شركة الي | سرياقوس" at bounding box center [416, 194] width 64 height 8
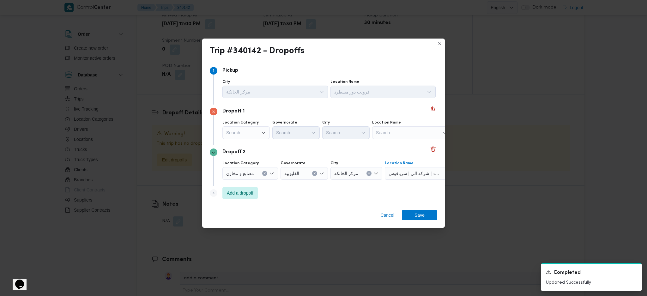
click at [403, 136] on div "Search" at bounding box center [411, 132] width 79 height 13
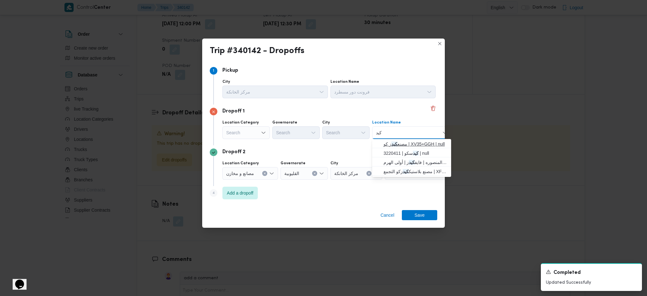
type input "كيد"
click at [405, 143] on span "مصنع كيد ز كو | XV35+GGH | null" at bounding box center [416, 144] width 64 height 8
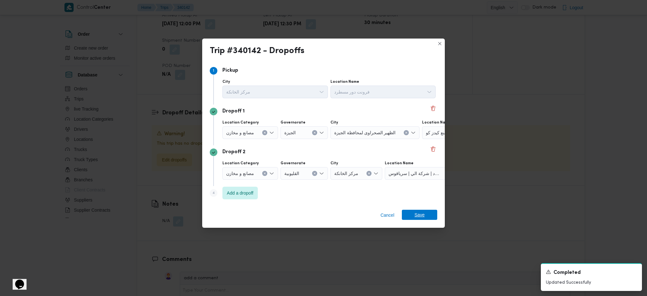
click at [421, 217] on span "Save" at bounding box center [420, 215] width 10 height 10
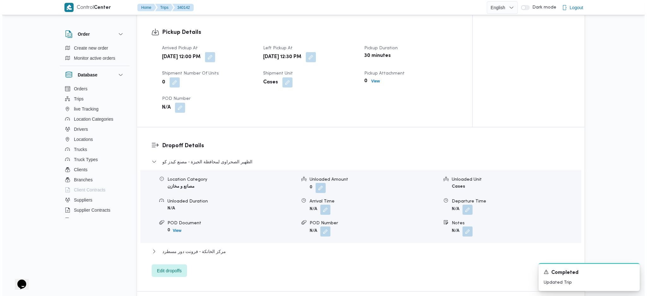
scroll to position [412, 0]
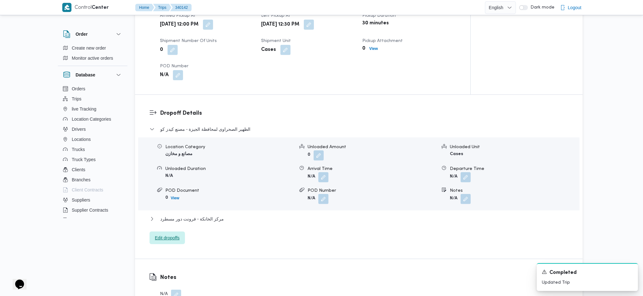
click at [173, 235] on span "Edit dropoffs" at bounding box center [167, 238] width 25 height 8
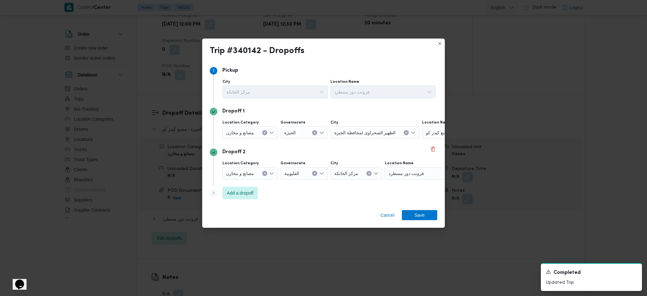
click at [437, 132] on span "مصنع كيدز كو" at bounding box center [438, 132] width 25 height 7
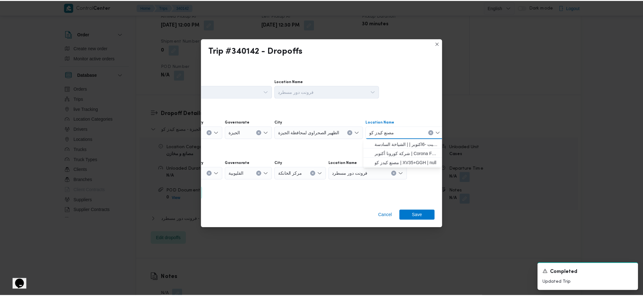
scroll to position [0, 16]
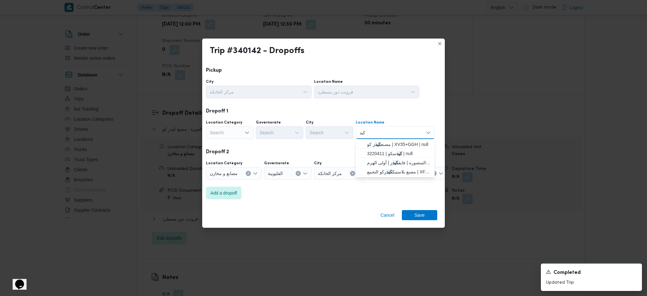
type input "كيد"
click at [351, 210] on div "Cancel Save" at bounding box center [323, 216] width 243 height 23
click at [394, 217] on span "Cancel" at bounding box center [387, 215] width 19 height 10
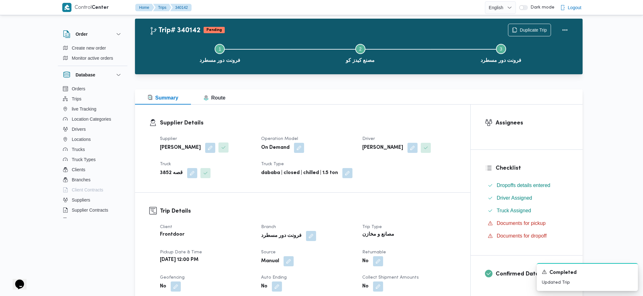
scroll to position [0, 0]
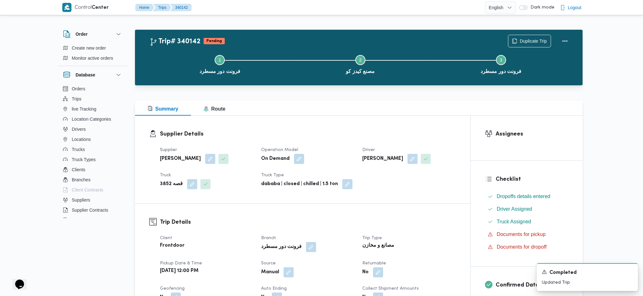
click at [423, 165] on div "Supplier احمد محمد عبدالوهاب عضمه Operation Model On Demand Driver احمد محمد عب…" at bounding box center [308, 168] width 304 height 51
click at [417, 157] on button "button" at bounding box center [412, 159] width 10 height 10
click at [392, 186] on span "احمد محمد عبدالوهاب عضمه" at bounding box center [387, 183] width 36 height 7
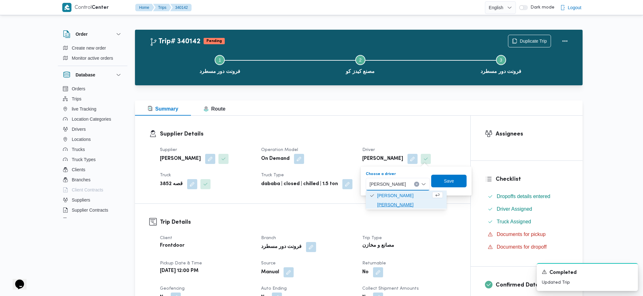
click at [397, 201] on span "[PERSON_NAME]" at bounding box center [410, 205] width 66 height 8
click at [464, 183] on span "Save" at bounding box center [446, 181] width 35 height 13
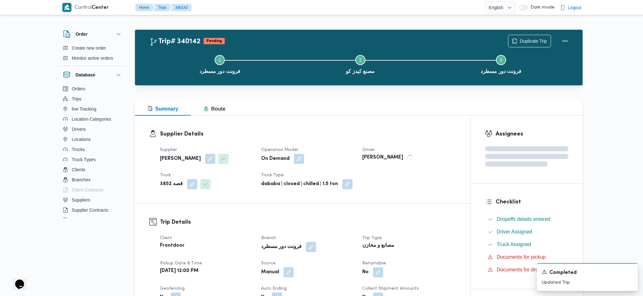
click at [422, 136] on h3 "Supplier Details" at bounding box center [308, 134] width 296 height 9
